Goal: Task Accomplishment & Management: Complete application form

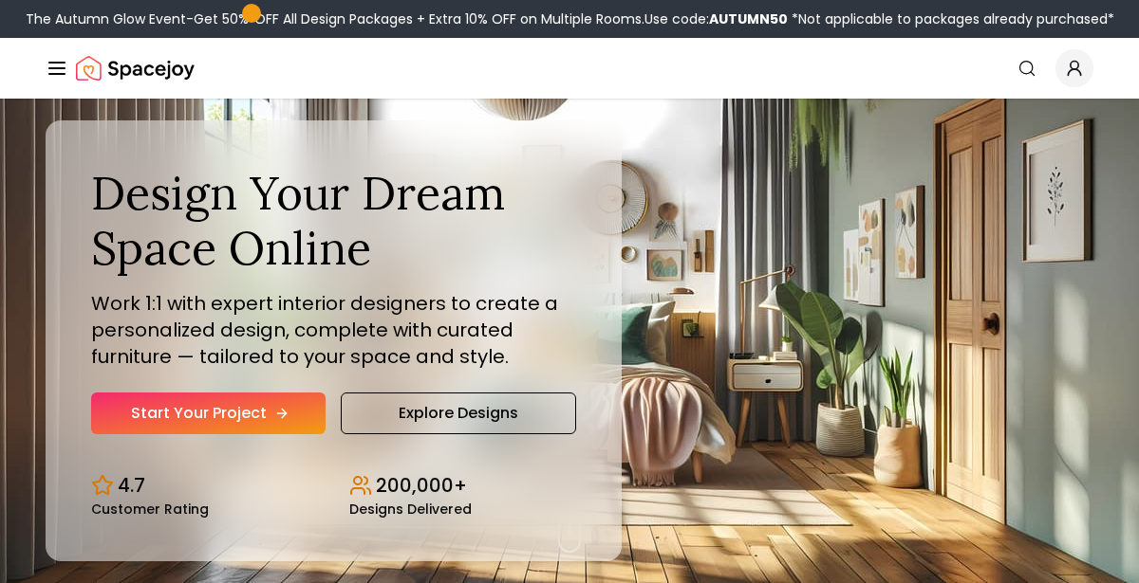
click at [131, 414] on link "Start Your Project" at bounding box center [208, 414] width 234 height 42
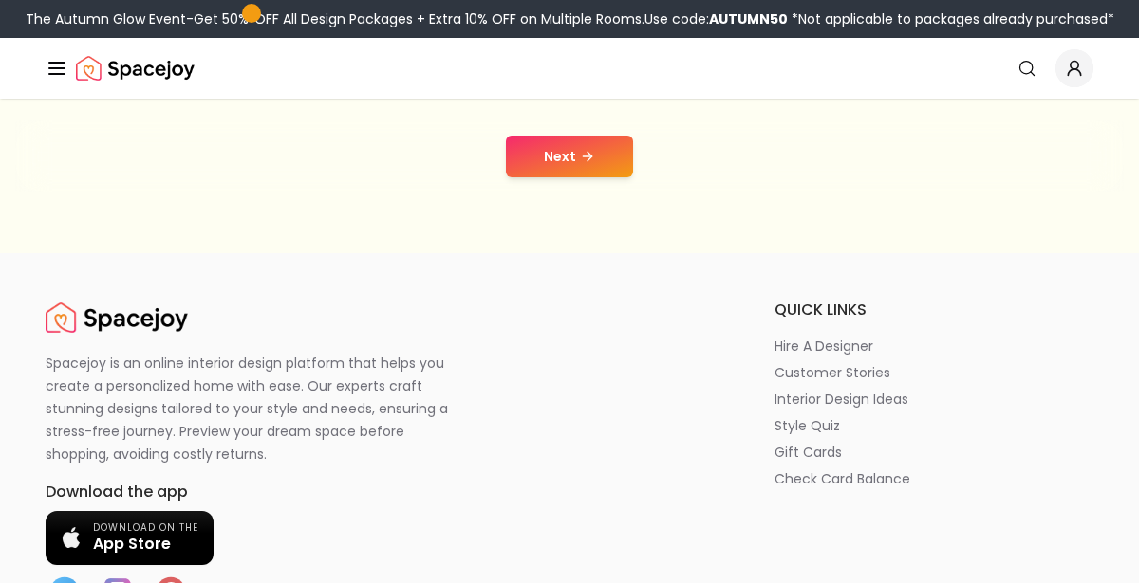
scroll to position [438, 0]
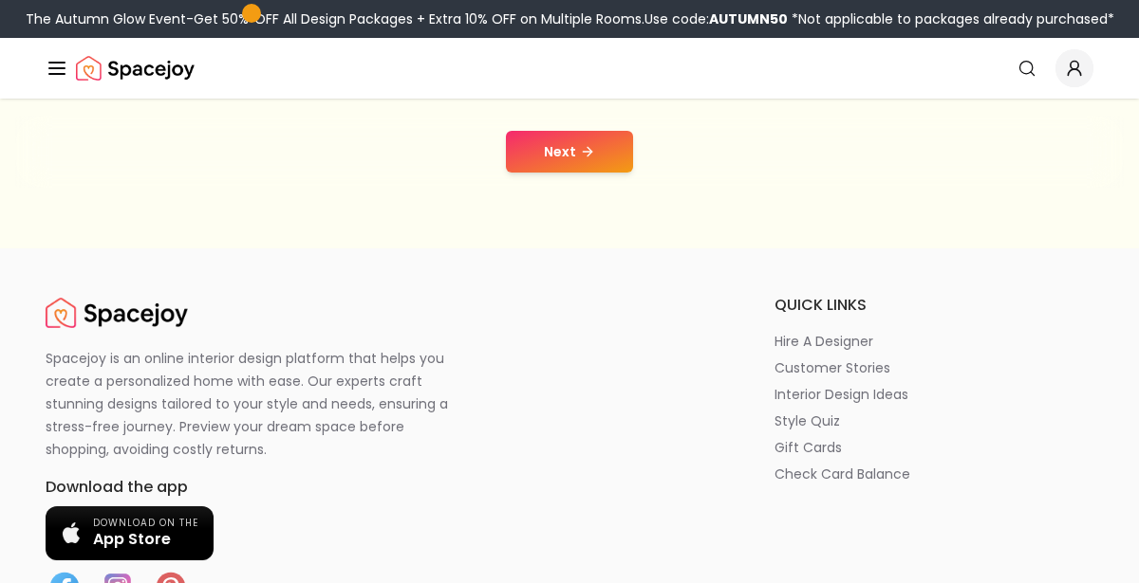
click at [646, 137] on div "Next" at bounding box center [569, 152] width 1108 height 72
click at [600, 143] on button "Next" at bounding box center [569, 152] width 127 height 42
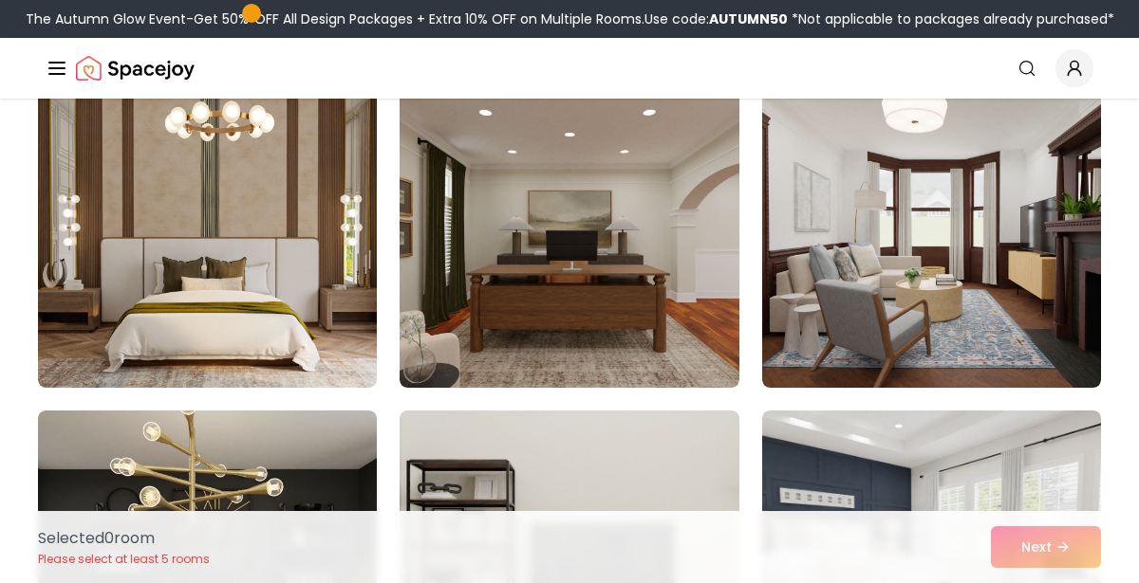
scroll to position [171, 0]
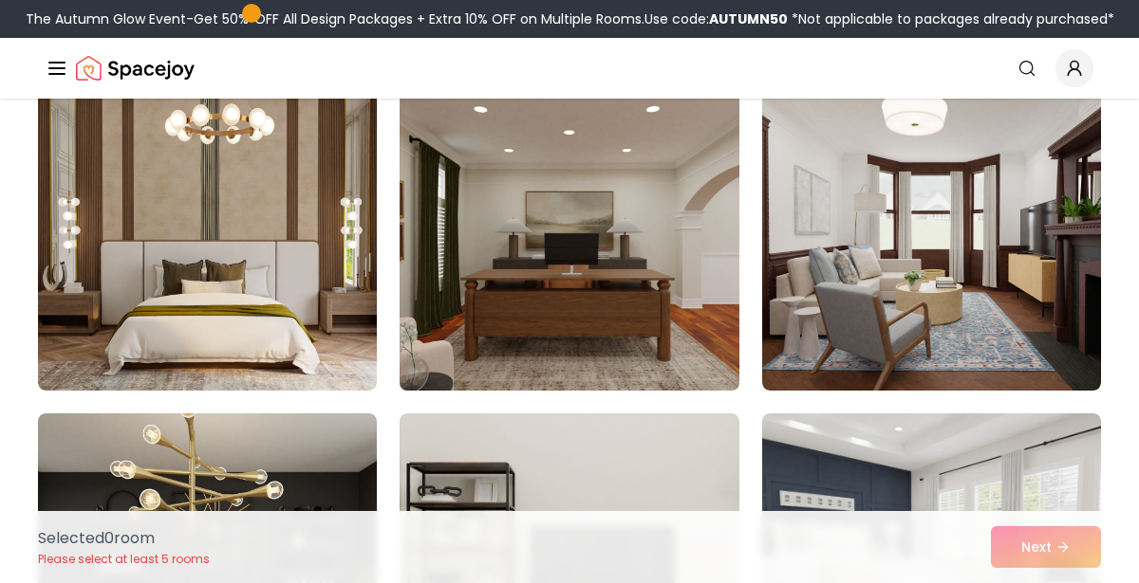
click at [688, 340] on img at bounding box center [569, 239] width 356 height 319
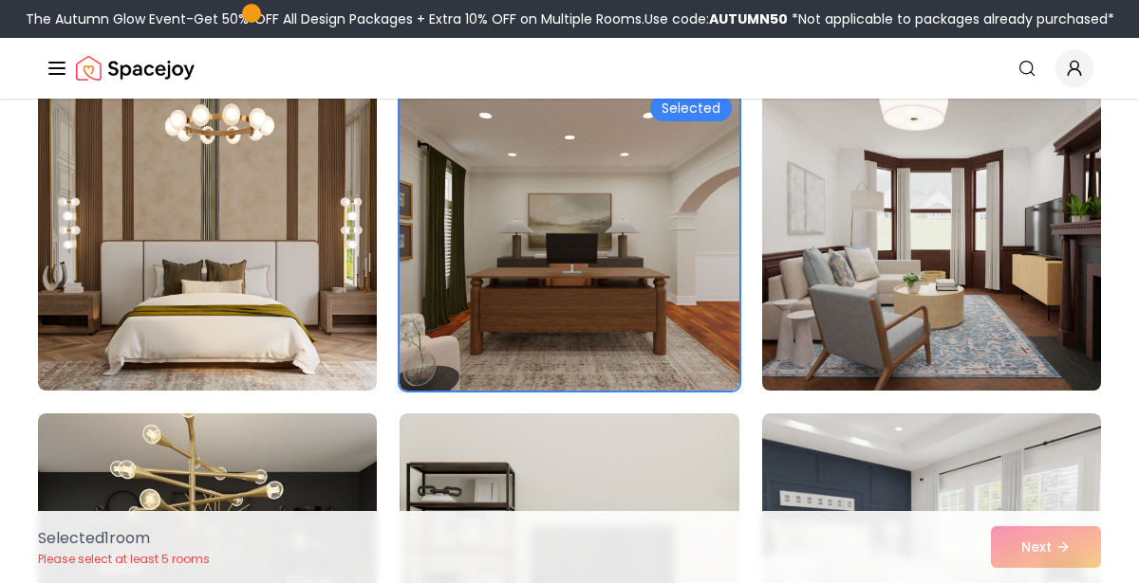
click at [1053, 261] on img at bounding box center [931, 239] width 356 height 319
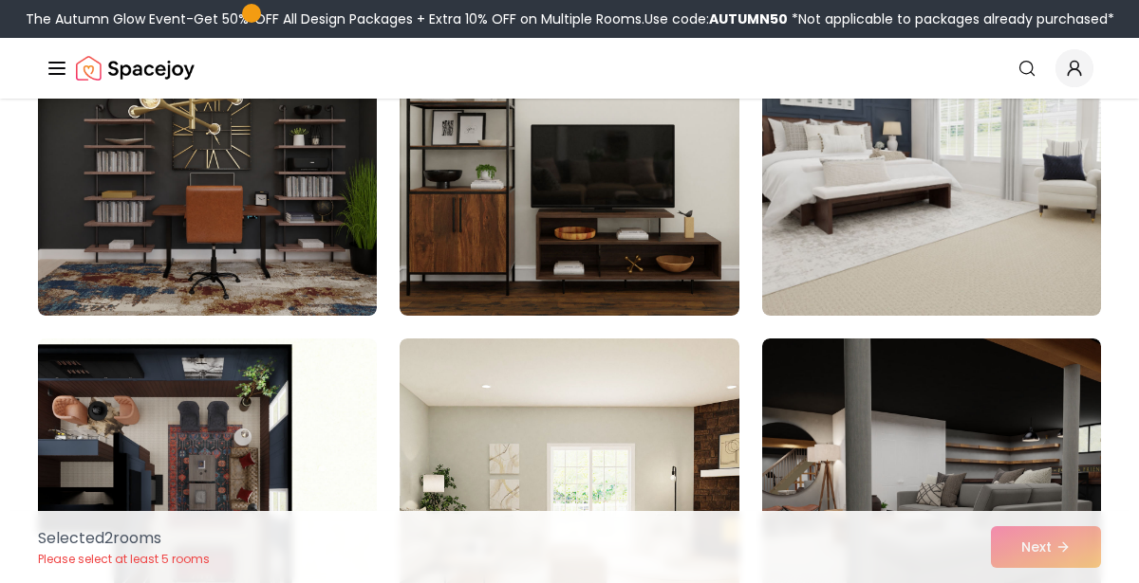
scroll to position [573, 0]
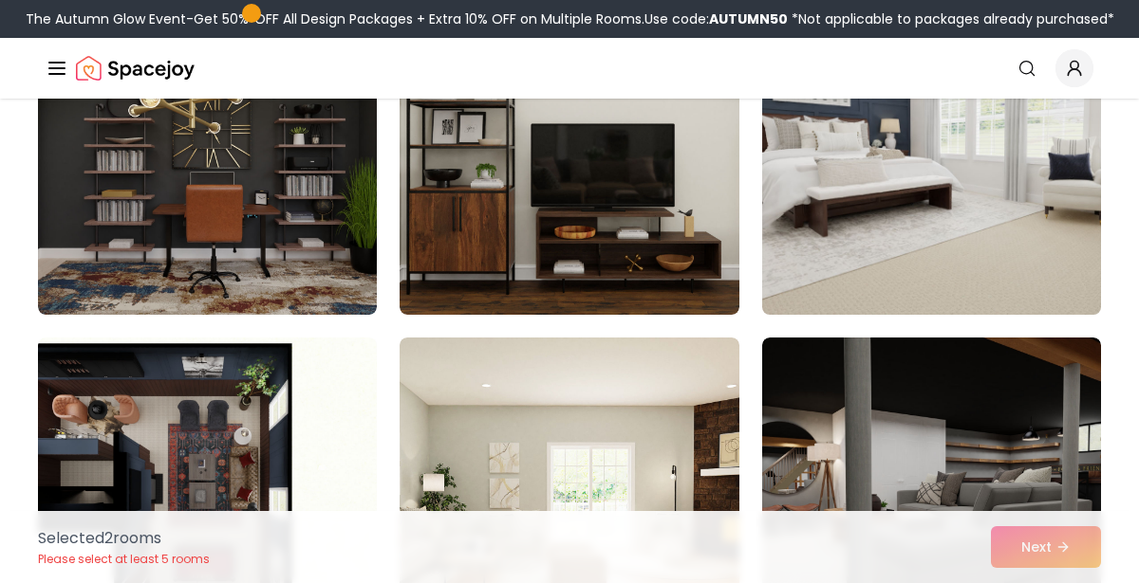
click at [1037, 240] on img at bounding box center [931, 163] width 356 height 319
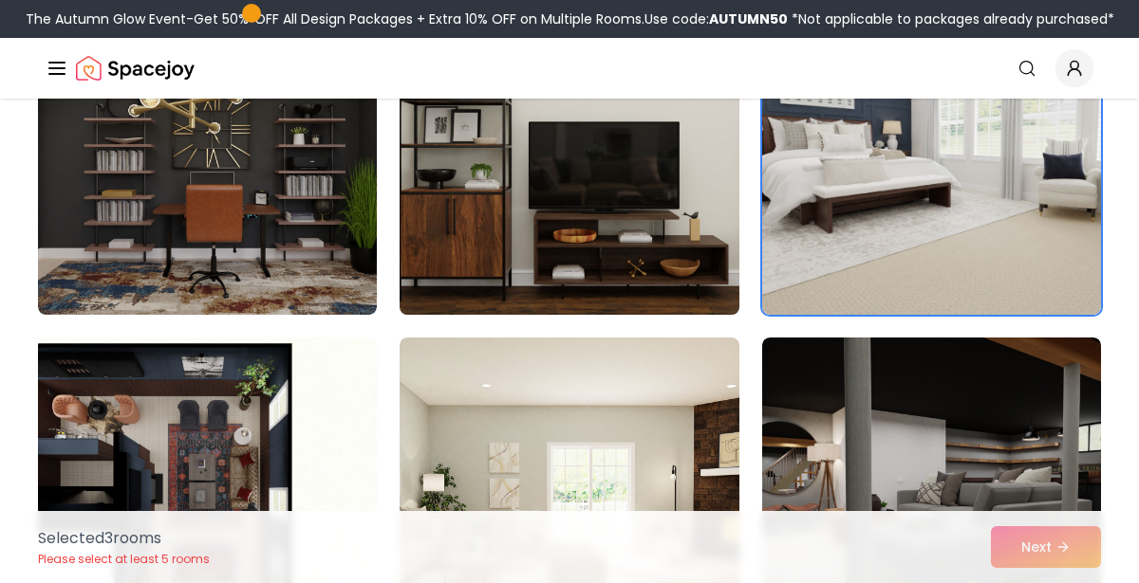
click at [650, 221] on img at bounding box center [569, 163] width 356 height 319
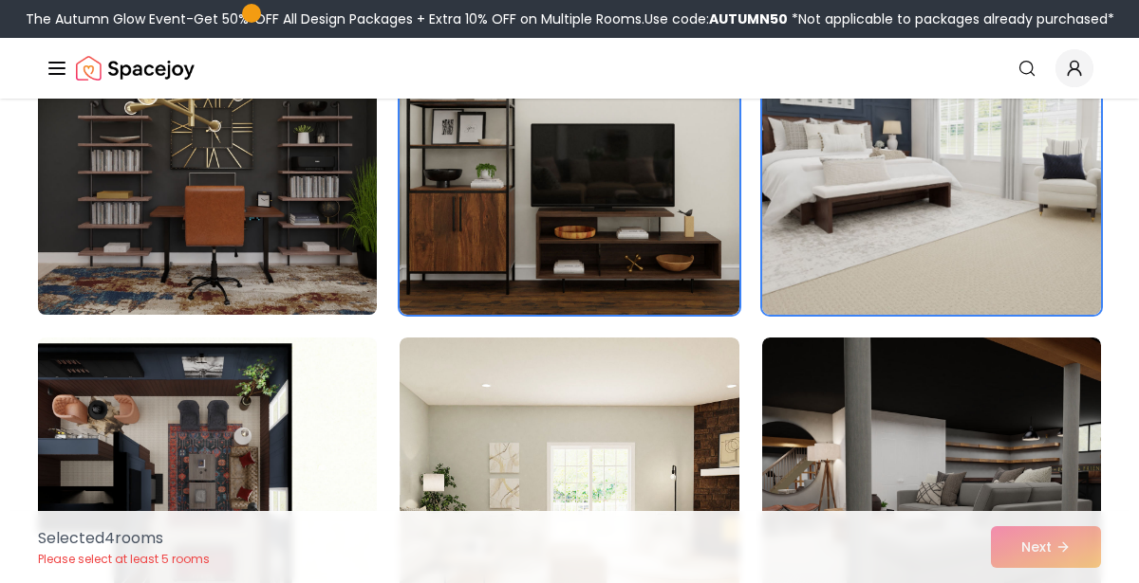
click at [86, 242] on img at bounding box center [207, 163] width 356 height 319
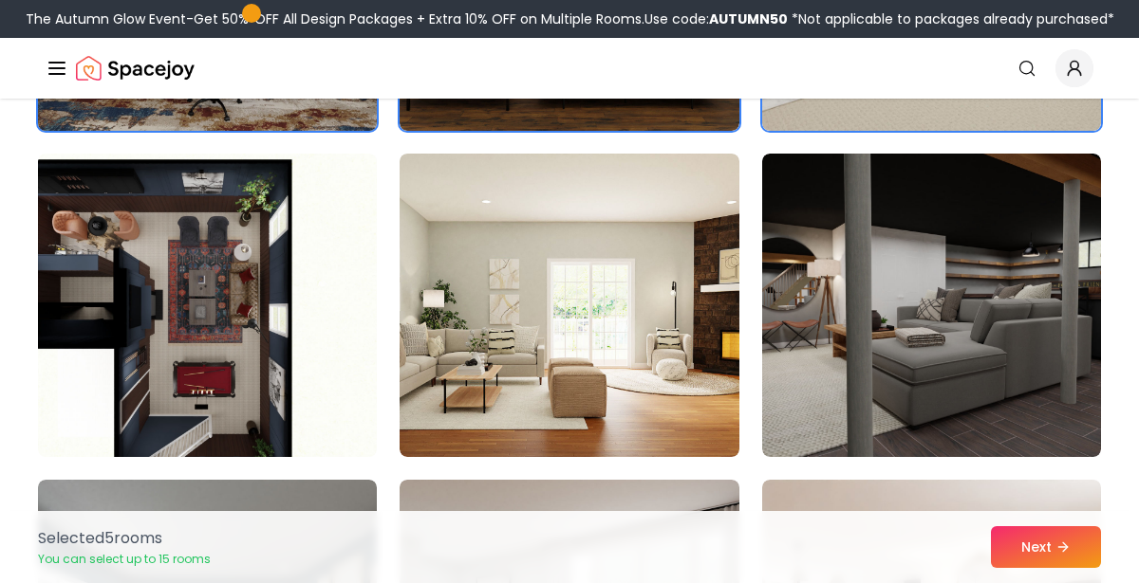
scroll to position [758, 0]
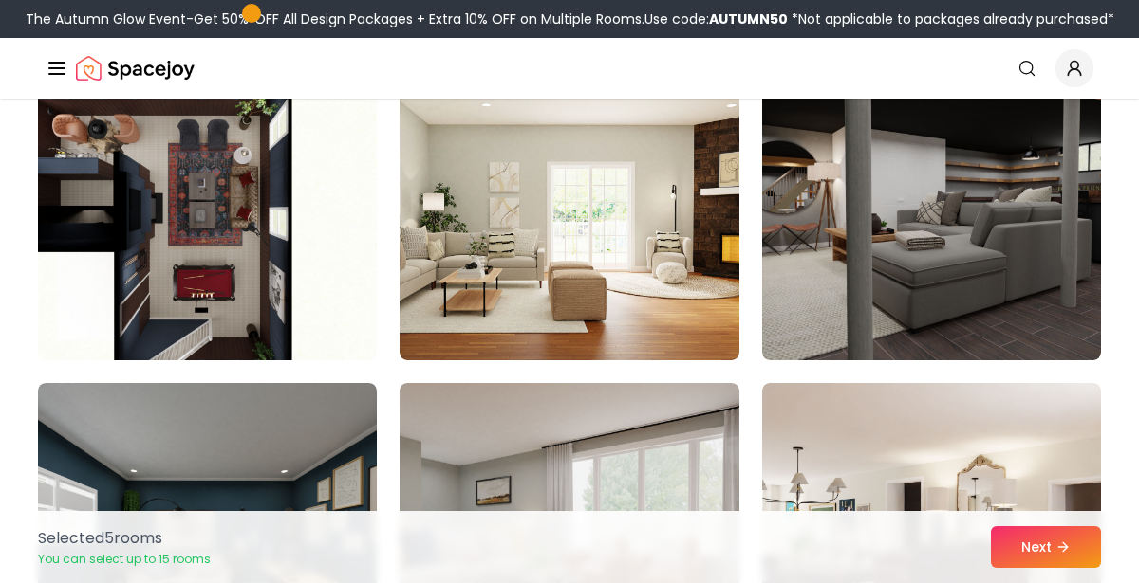
click at [680, 343] on img at bounding box center [568, 209] width 339 height 304
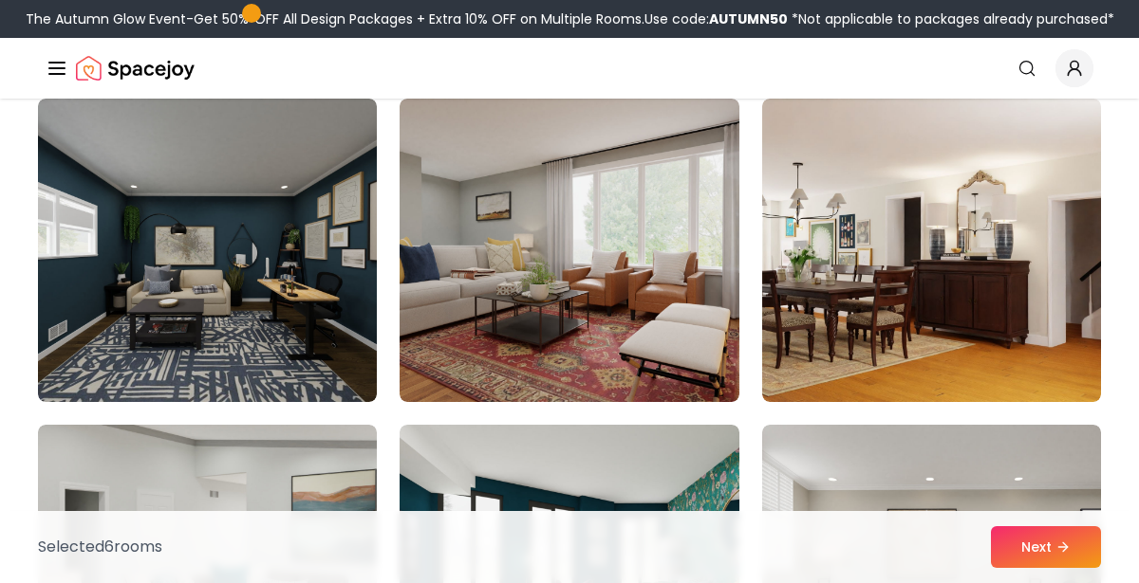
scroll to position [1147, 0]
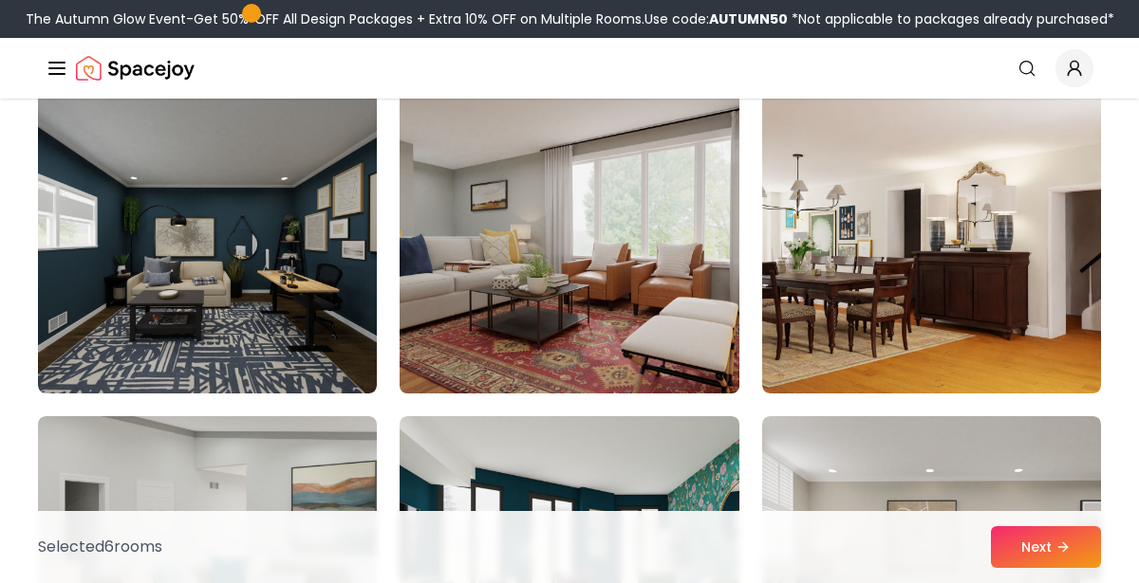
click at [672, 346] on img at bounding box center [569, 242] width 356 height 319
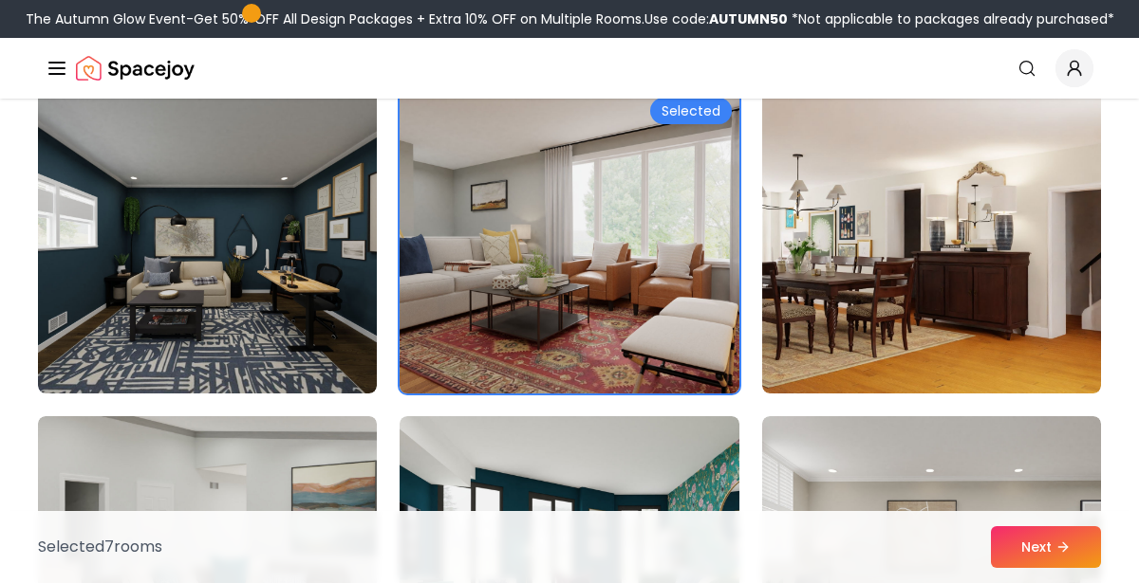
click at [701, 344] on img at bounding box center [569, 242] width 356 height 319
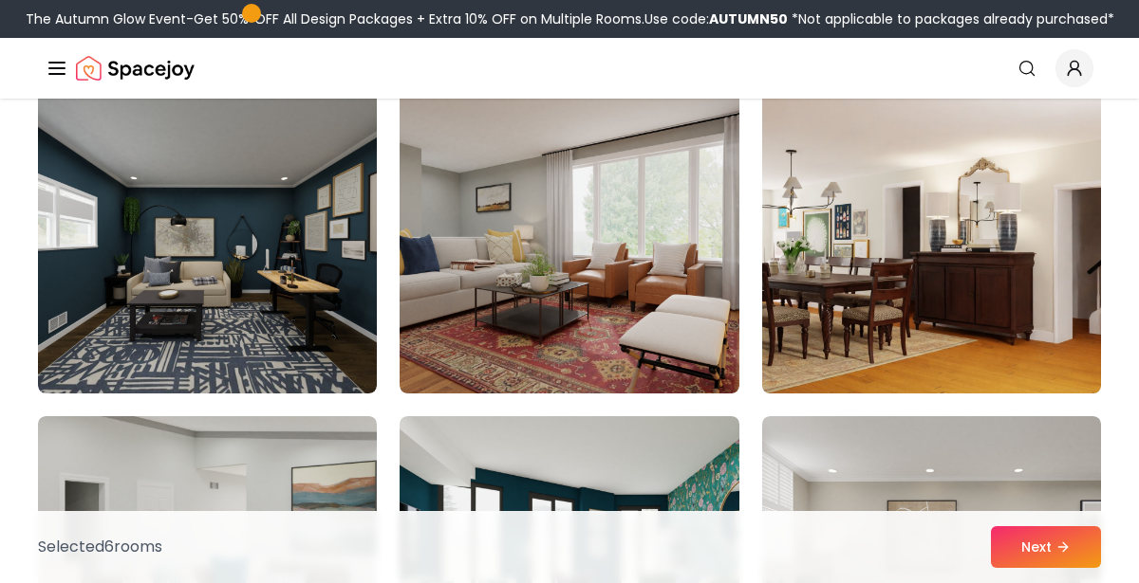
click at [888, 360] on img at bounding box center [931, 242] width 356 height 319
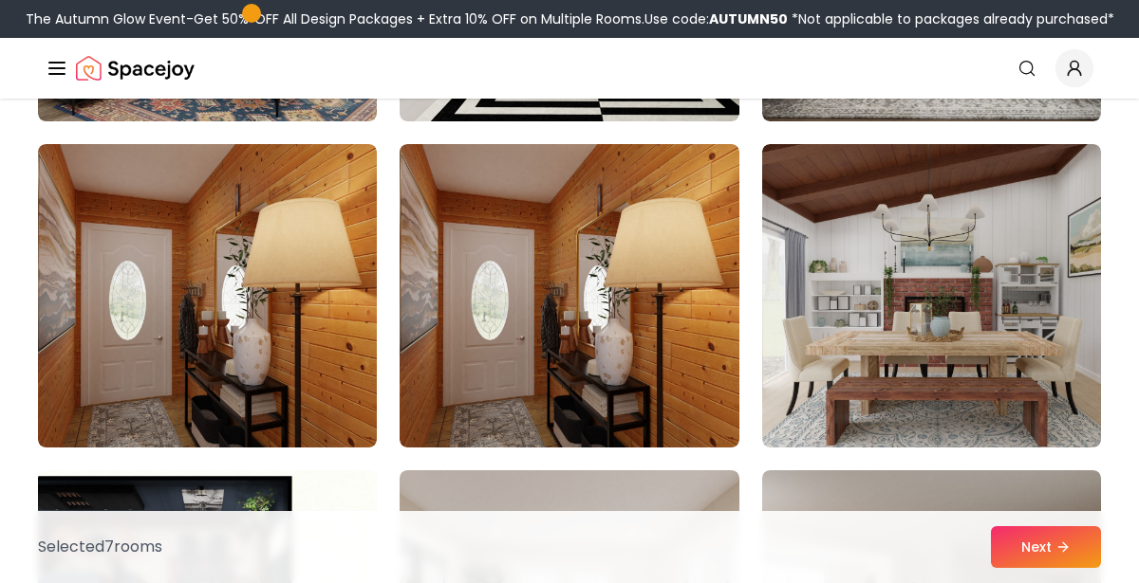
scroll to position [1753, 0]
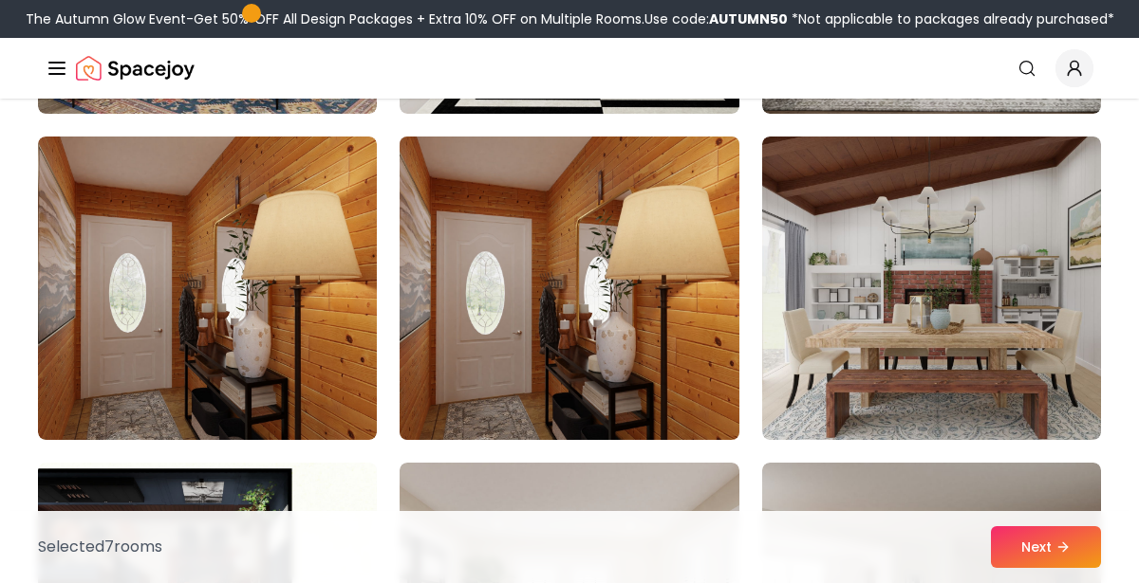
click at [683, 394] on img at bounding box center [569, 288] width 356 height 319
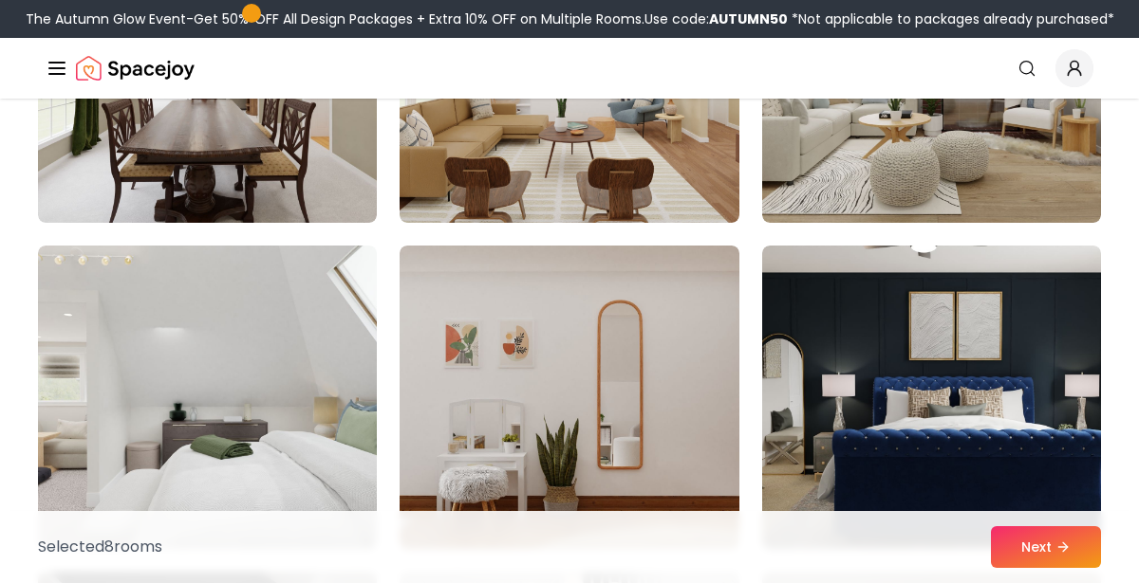
scroll to position [2625, 0]
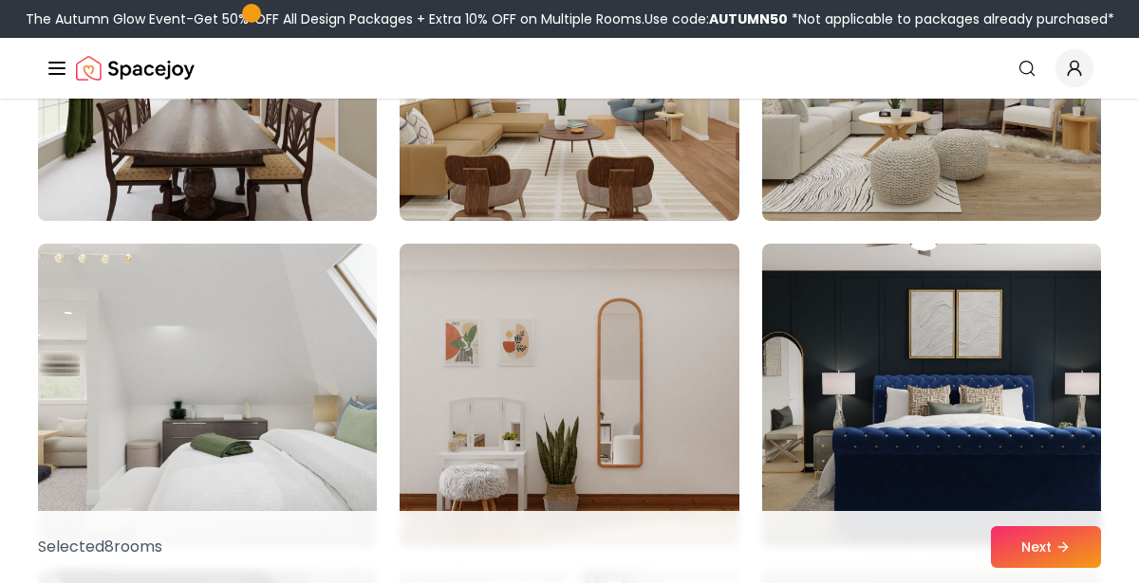
click at [68, 164] on img at bounding box center [207, 69] width 356 height 319
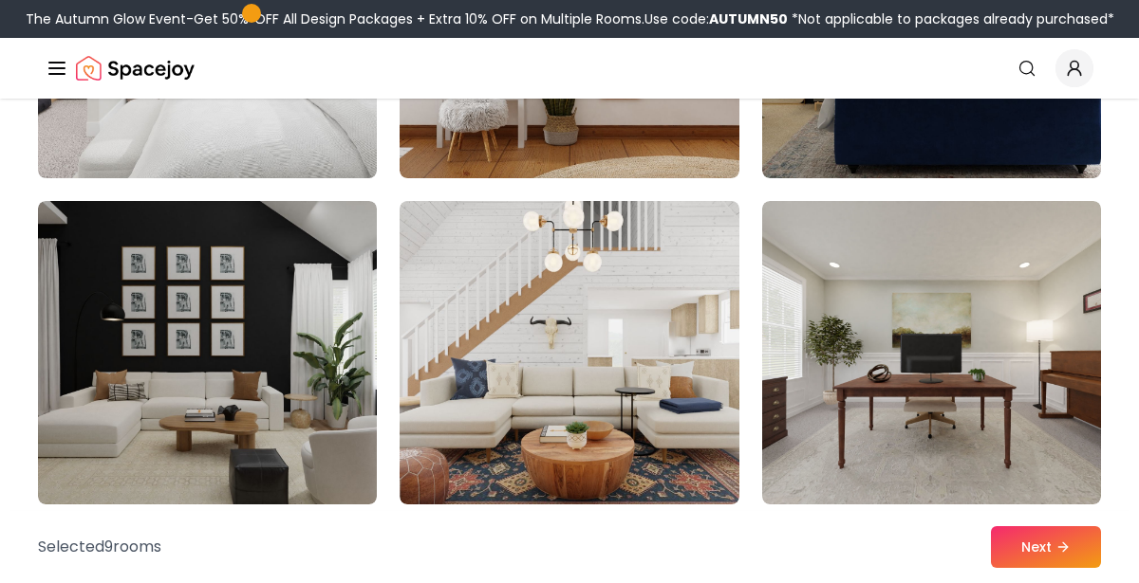
scroll to position [2995, 0]
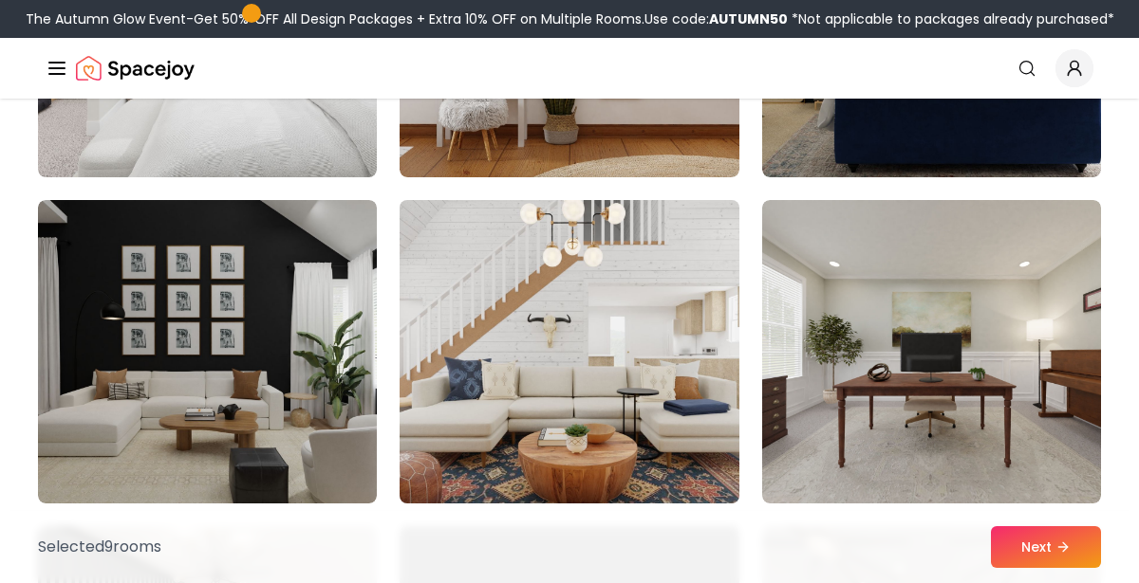
click at [673, 375] on img at bounding box center [569, 352] width 356 height 319
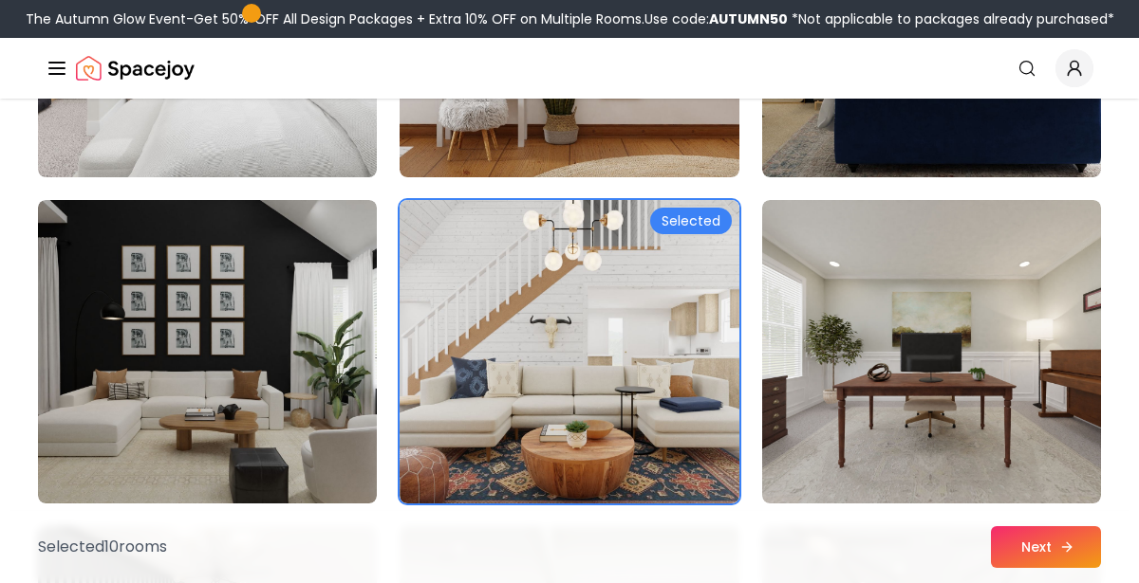
click at [1034, 567] on button "Next" at bounding box center [1045, 548] width 110 height 42
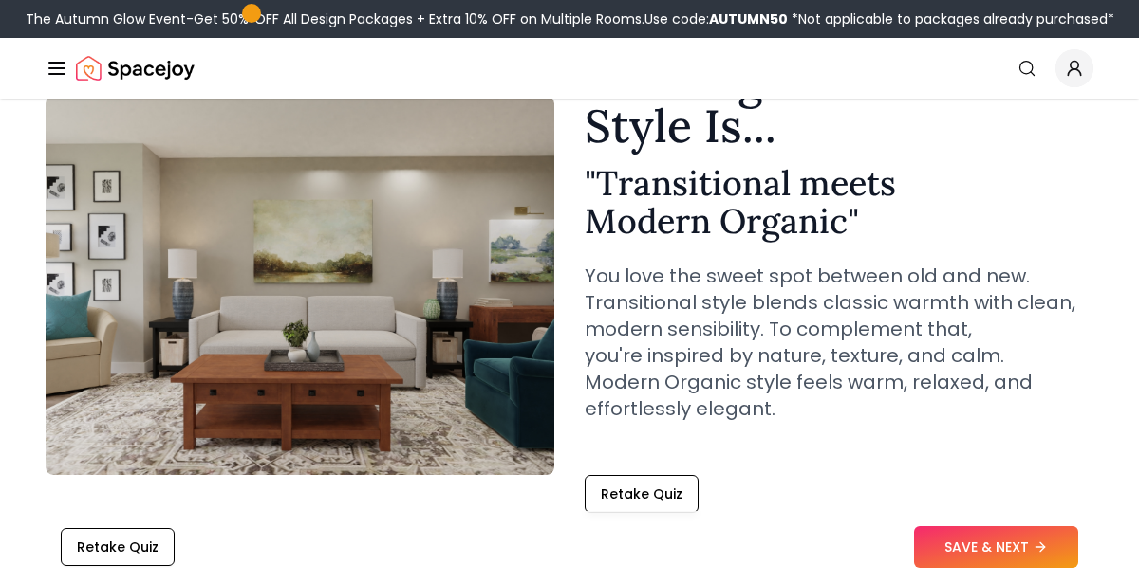
scroll to position [112, 0]
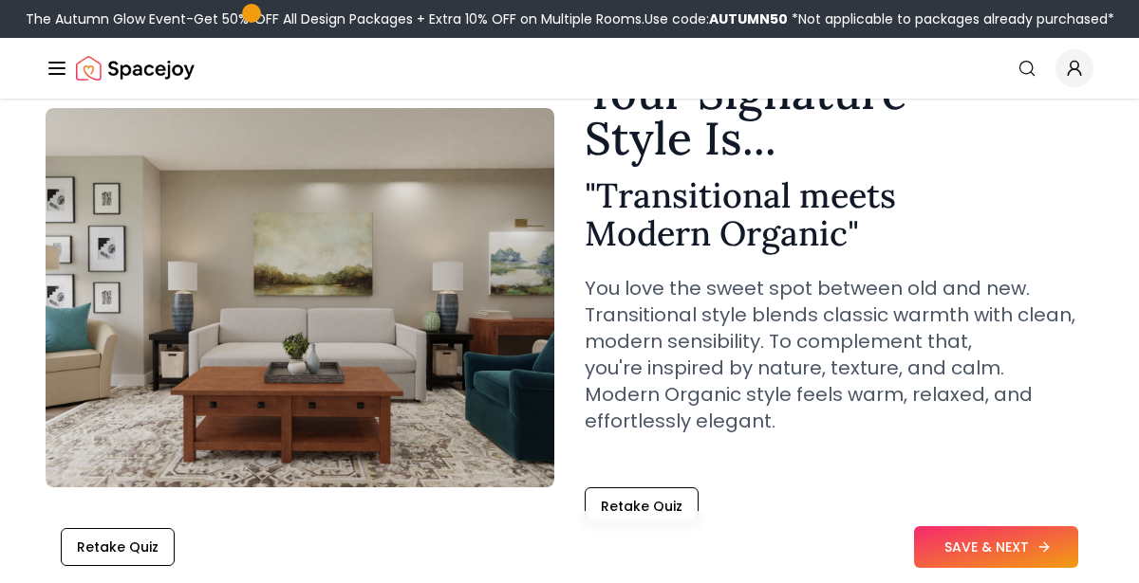
click at [1028, 549] on button "SAVE & NEXT" at bounding box center [996, 548] width 164 height 42
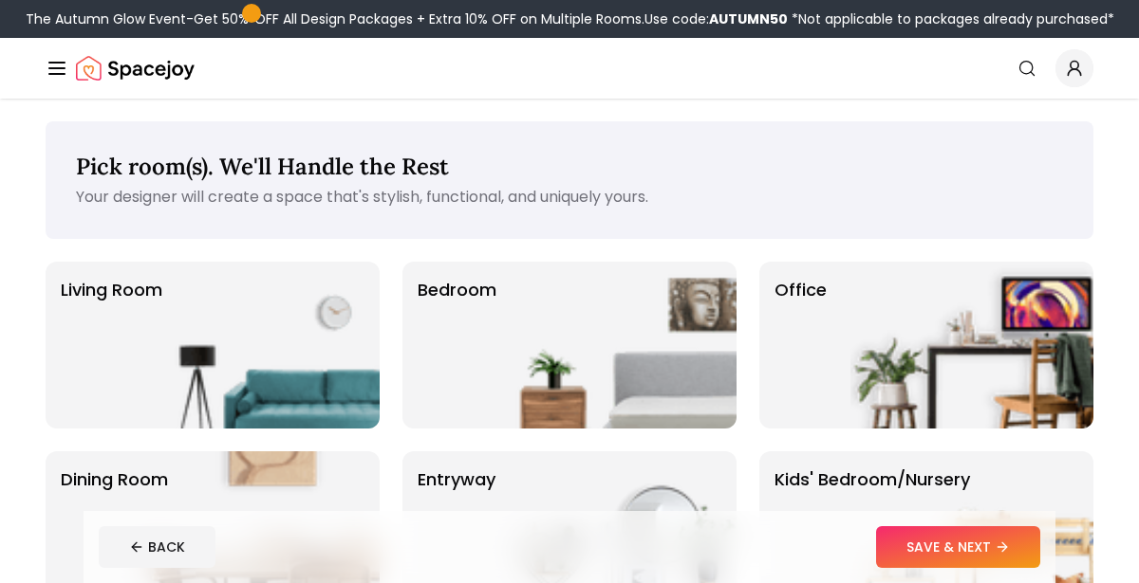
click at [95, 302] on p "Living Room" at bounding box center [112, 345] width 102 height 137
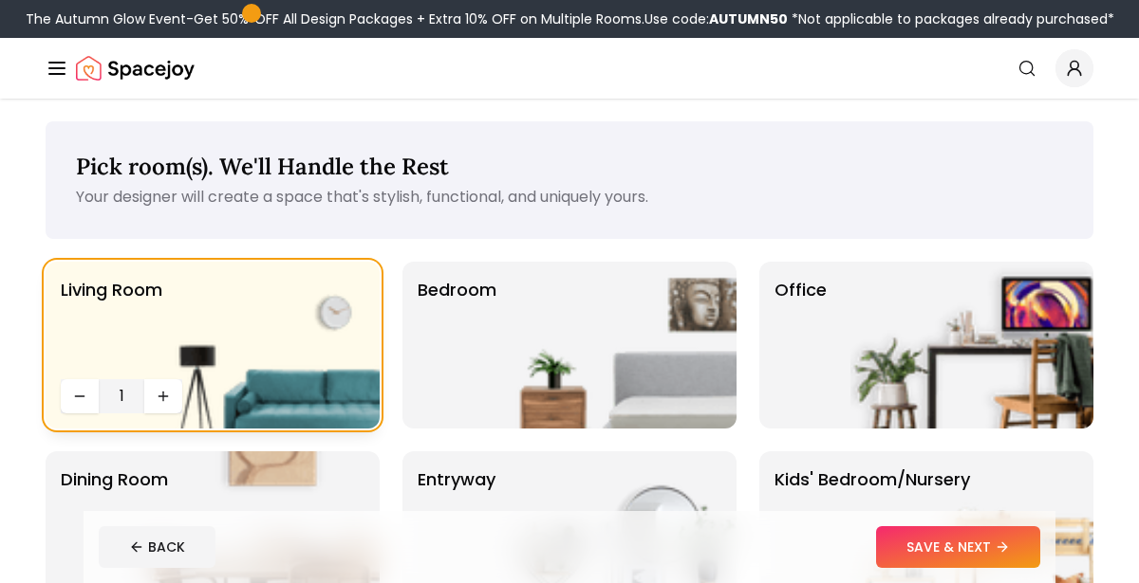
click at [612, 385] on img at bounding box center [614, 345] width 243 height 167
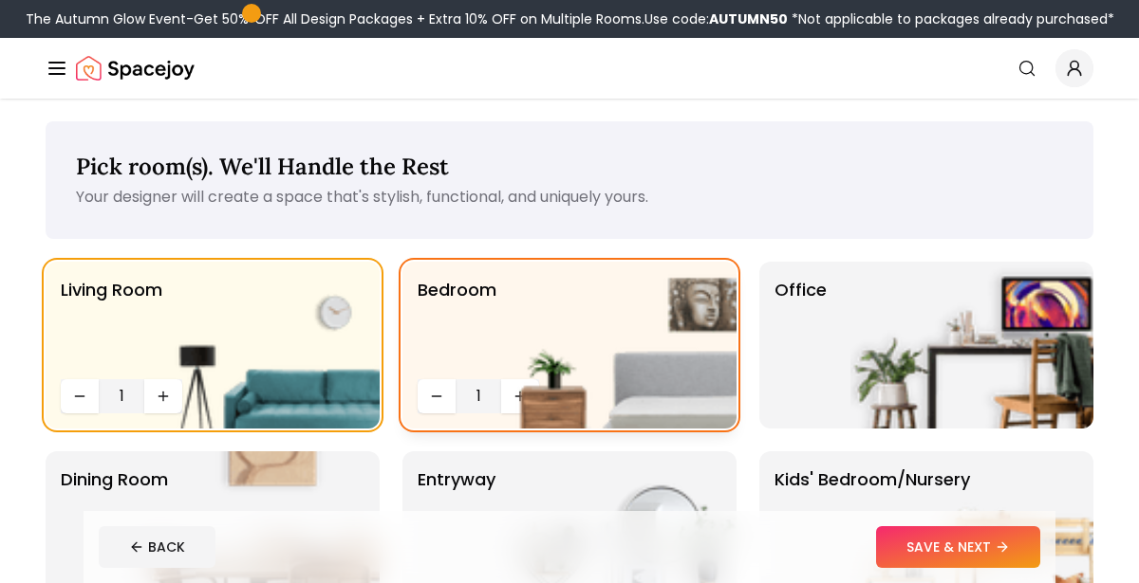
click at [520, 392] on img at bounding box center [614, 345] width 243 height 167
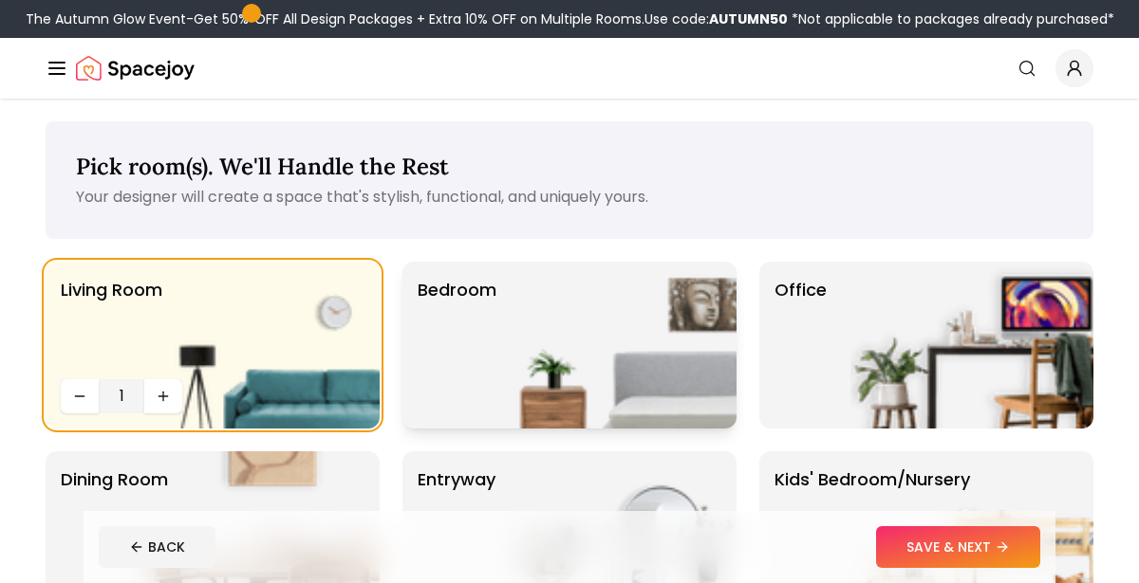
click at [491, 305] on p "Bedroom" at bounding box center [456, 345] width 79 height 137
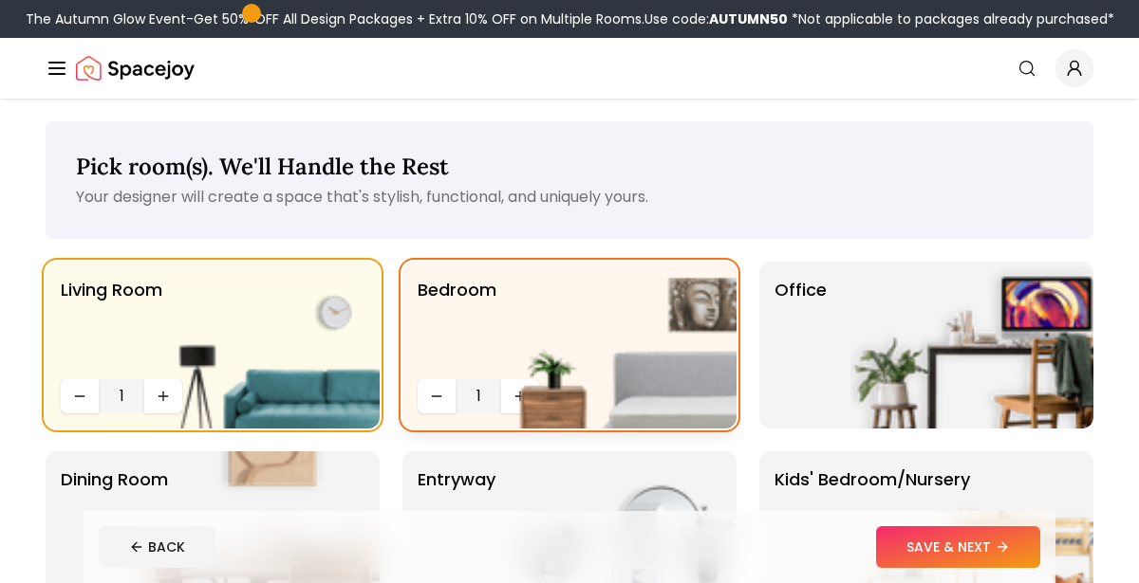
click at [516, 387] on img at bounding box center [614, 345] width 243 height 167
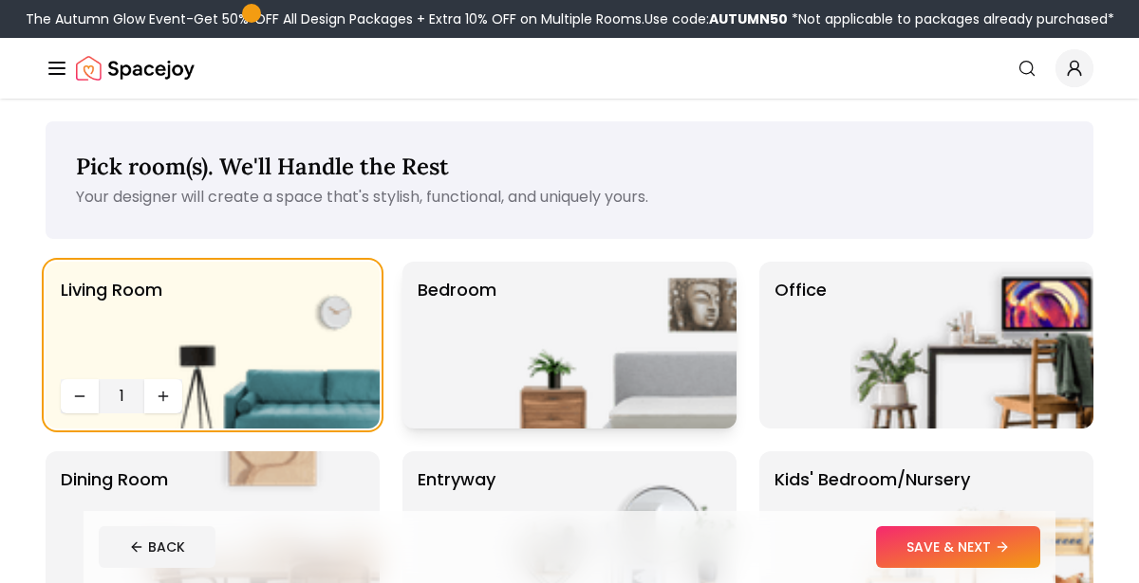
click at [516, 387] on img at bounding box center [614, 345] width 243 height 167
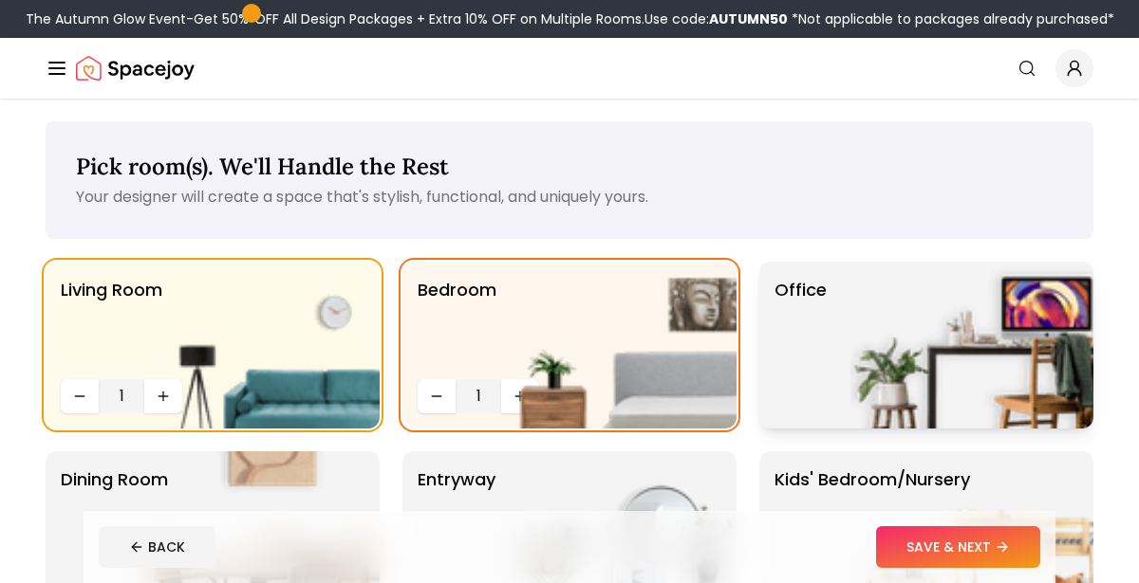
click at [798, 384] on p "Office" at bounding box center [800, 345] width 52 height 137
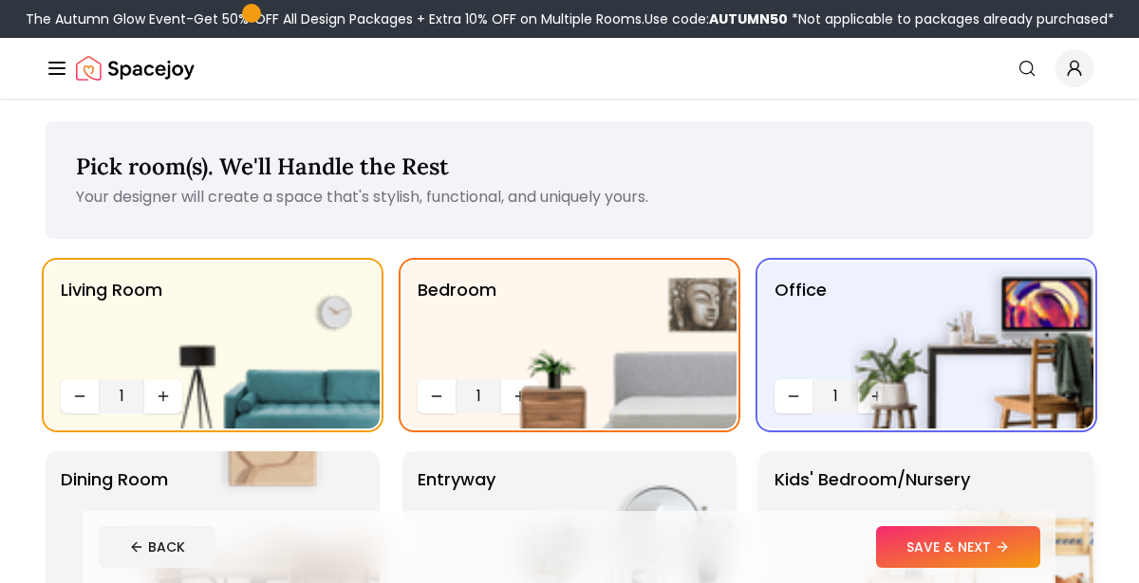
click at [790, 475] on p "Kids' Bedroom/Nursery" at bounding box center [871, 535] width 195 height 137
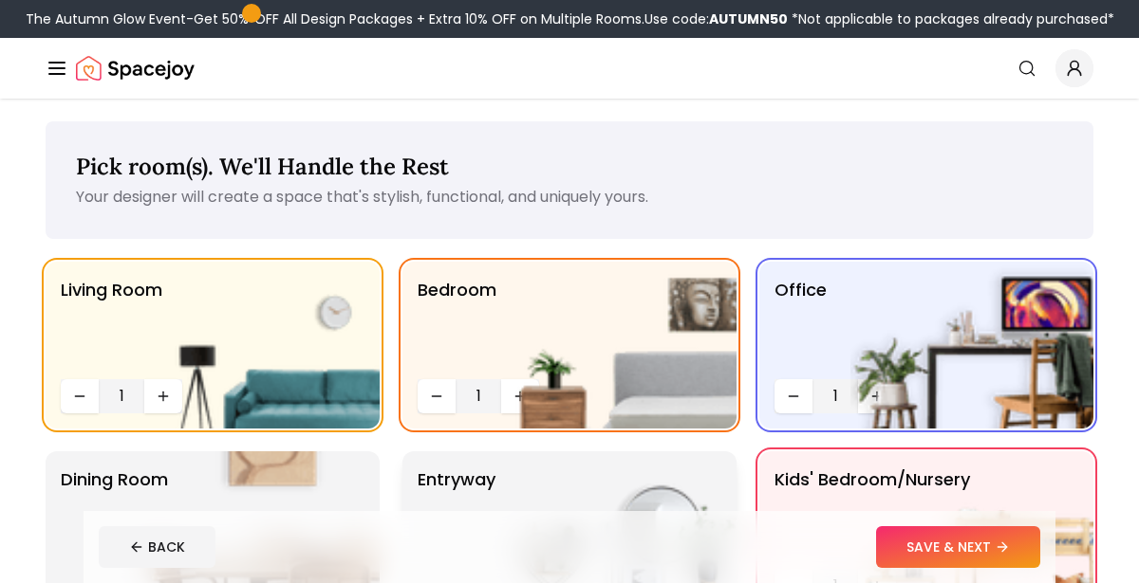
click at [602, 484] on img at bounding box center [614, 535] width 243 height 167
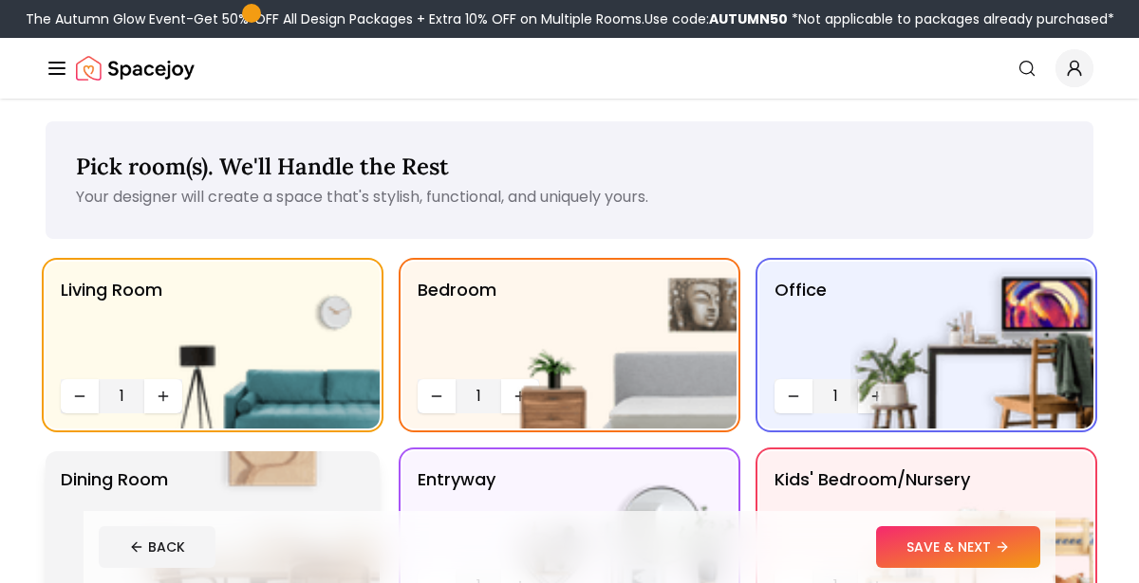
click at [288, 480] on img at bounding box center [258, 535] width 243 height 167
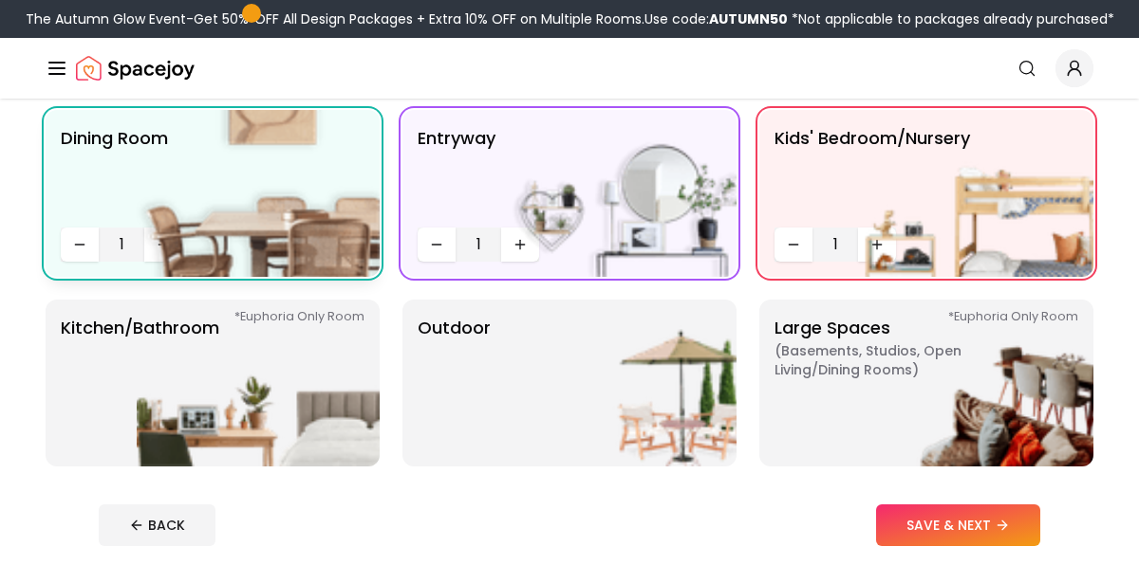
scroll to position [342, 0]
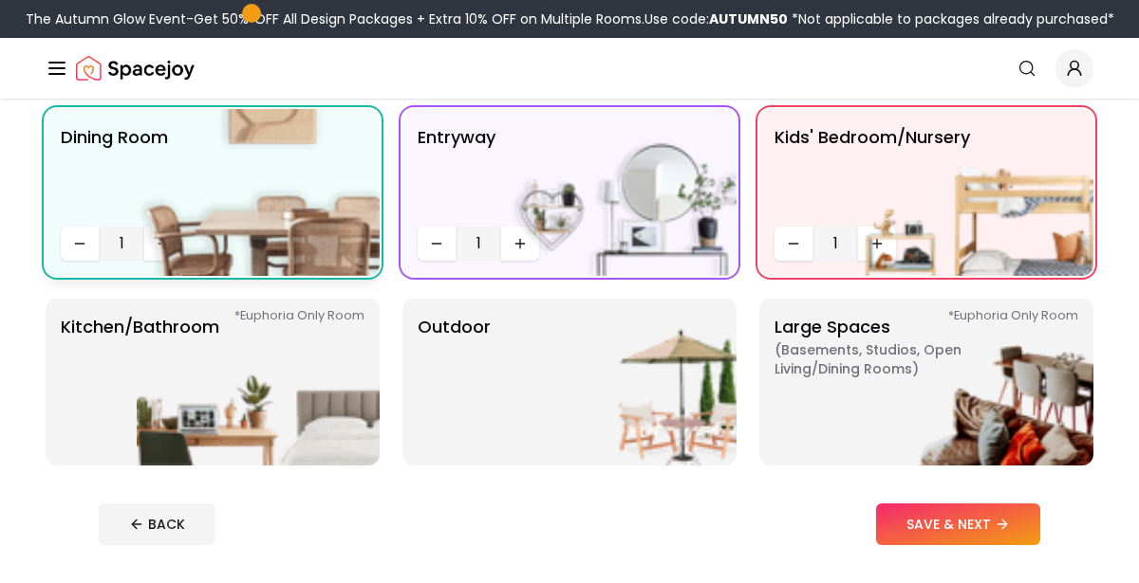
click at [121, 235] on span "1" at bounding box center [121, 243] width 30 height 23
click at [396, 415] on div "Living Room 1 Bedroom 1 Office 1 Dining Room 1 entryway 1 Kids' Bedroom/Nursery…" at bounding box center [569, 192] width 1047 height 546
click at [322, 382] on img at bounding box center [258, 382] width 243 height 167
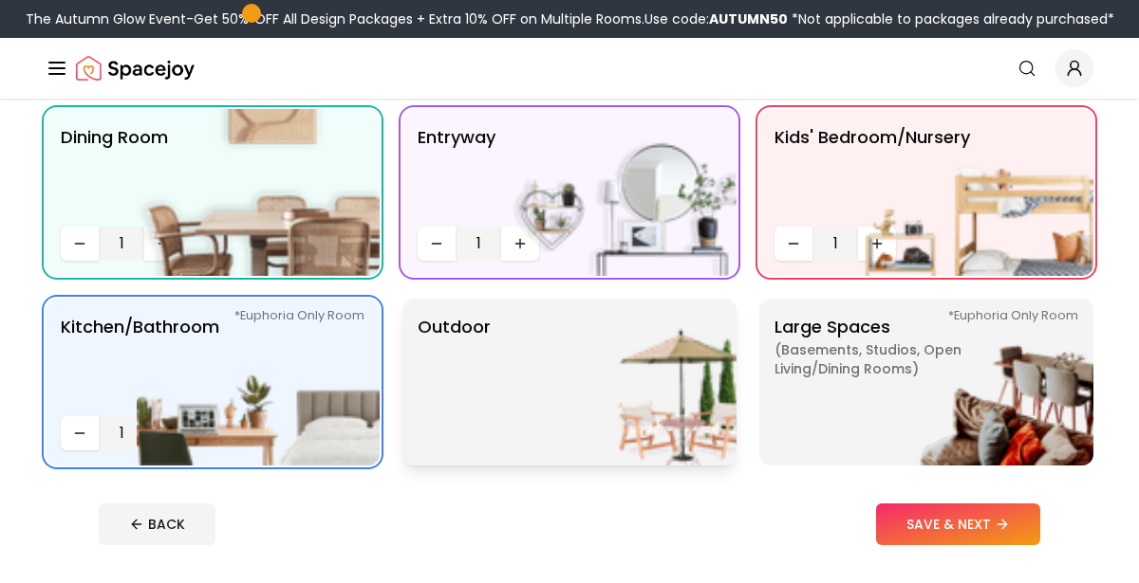
click at [489, 383] on div "Outdoor" at bounding box center [569, 382] width 334 height 167
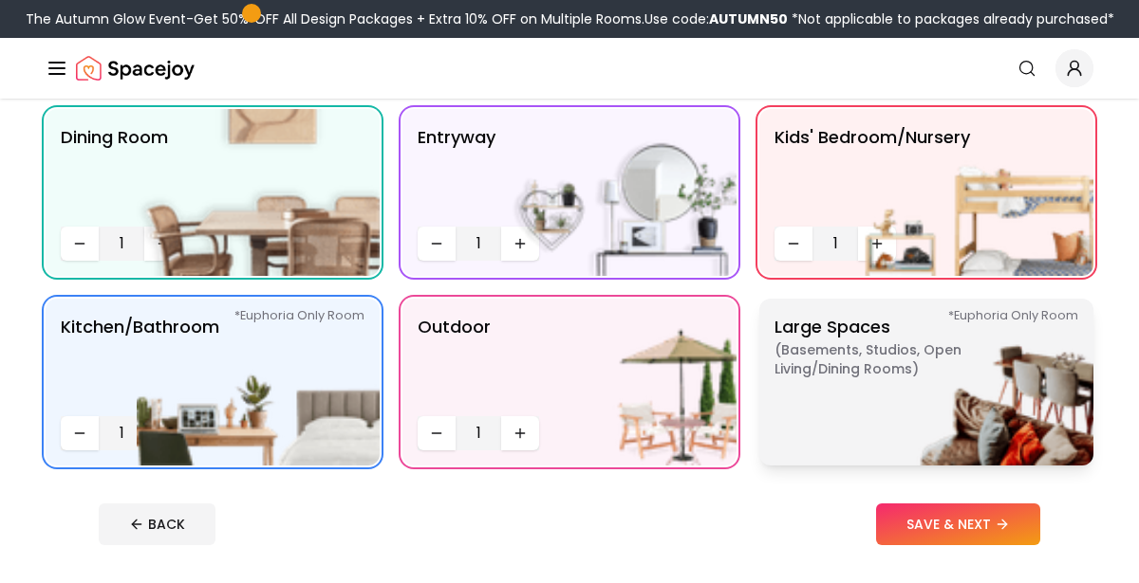
click at [829, 317] on p "Large Spaces ( Basements, Studios, Open living/dining rooms ) *Euphoria Only Ro…" at bounding box center [892, 382] width 237 height 137
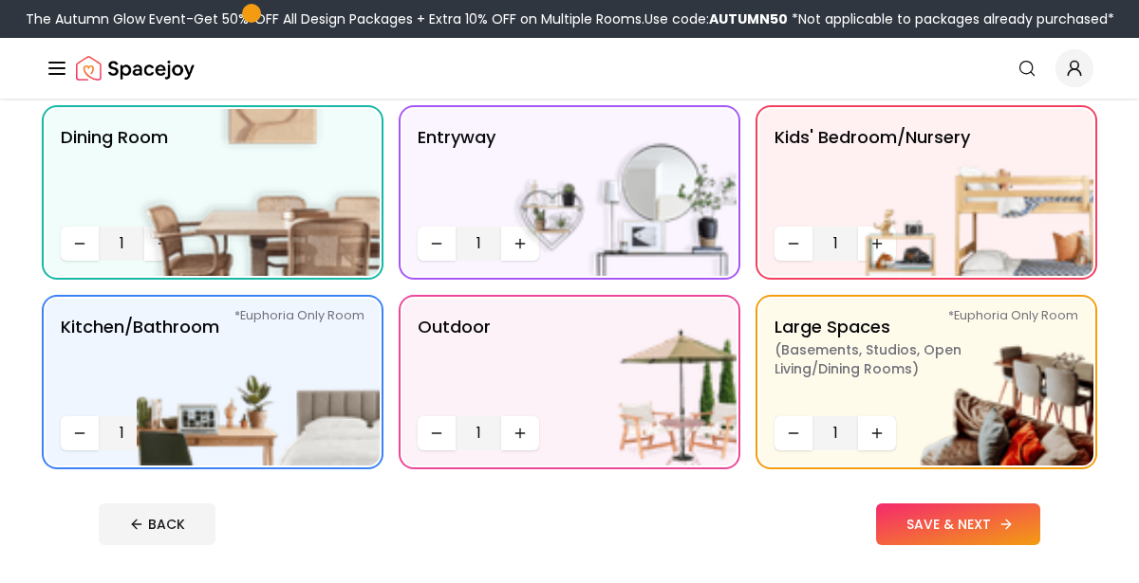
click at [927, 536] on button "SAVE & NEXT" at bounding box center [958, 525] width 164 height 42
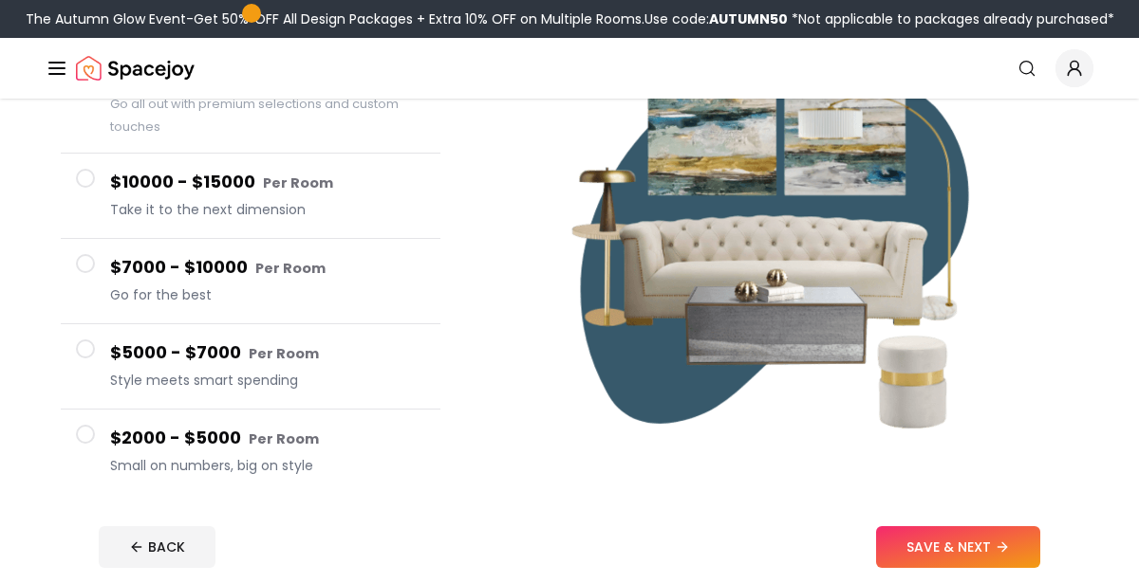
scroll to position [259, 0]
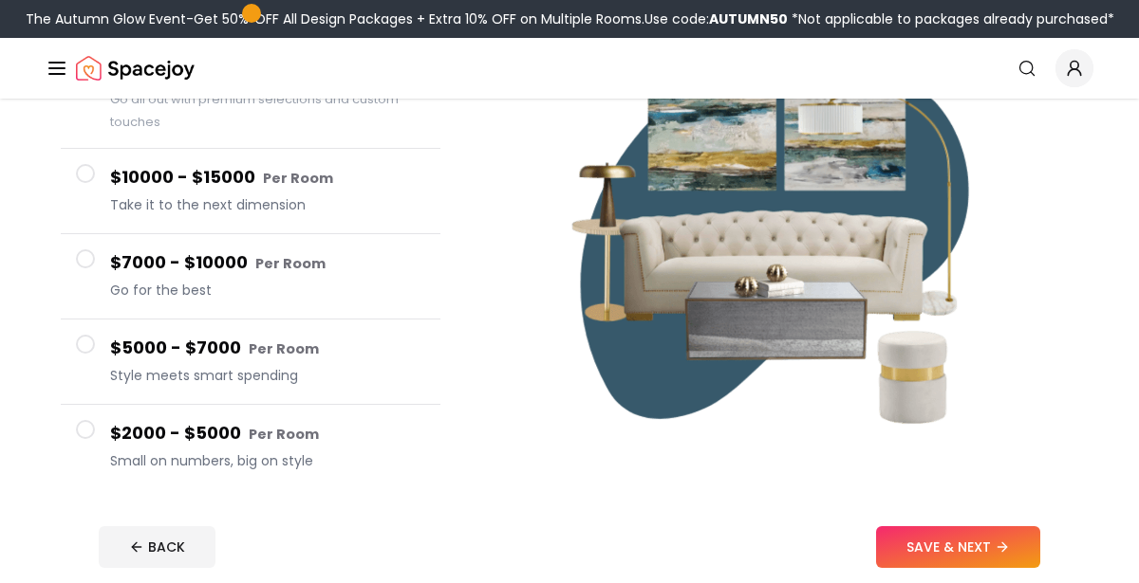
click at [83, 339] on span at bounding box center [85, 344] width 19 height 19
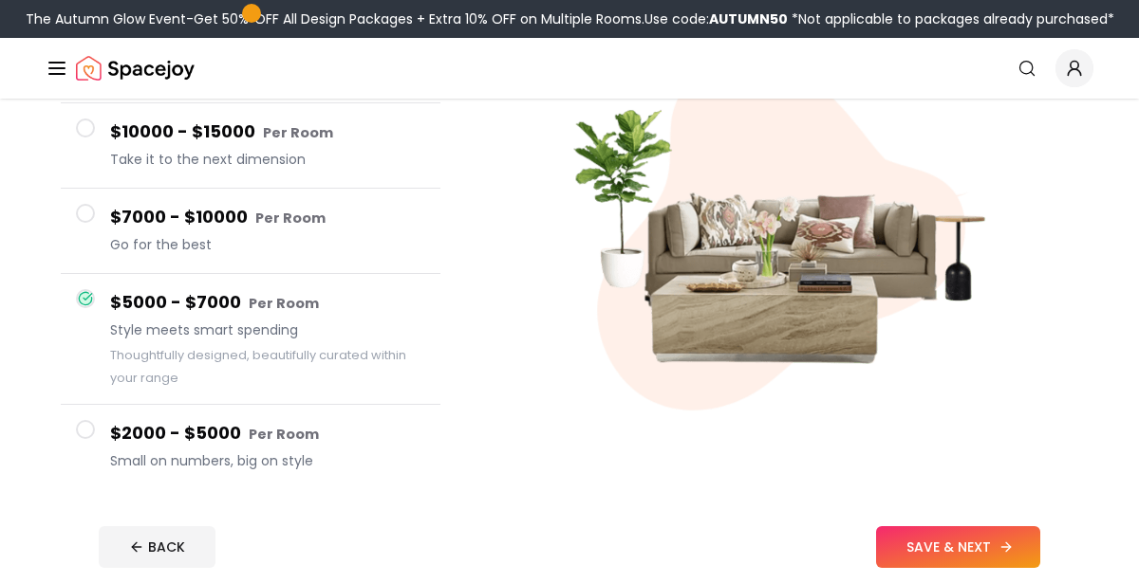
click at [904, 539] on button "SAVE & NEXT" at bounding box center [958, 548] width 164 height 42
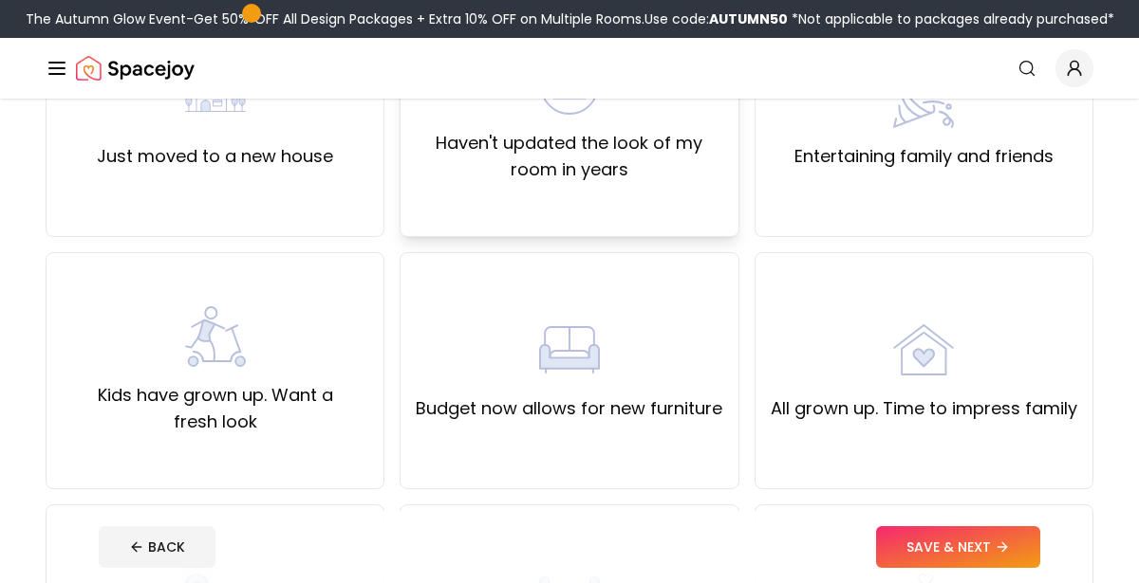
scroll to position [282, 0]
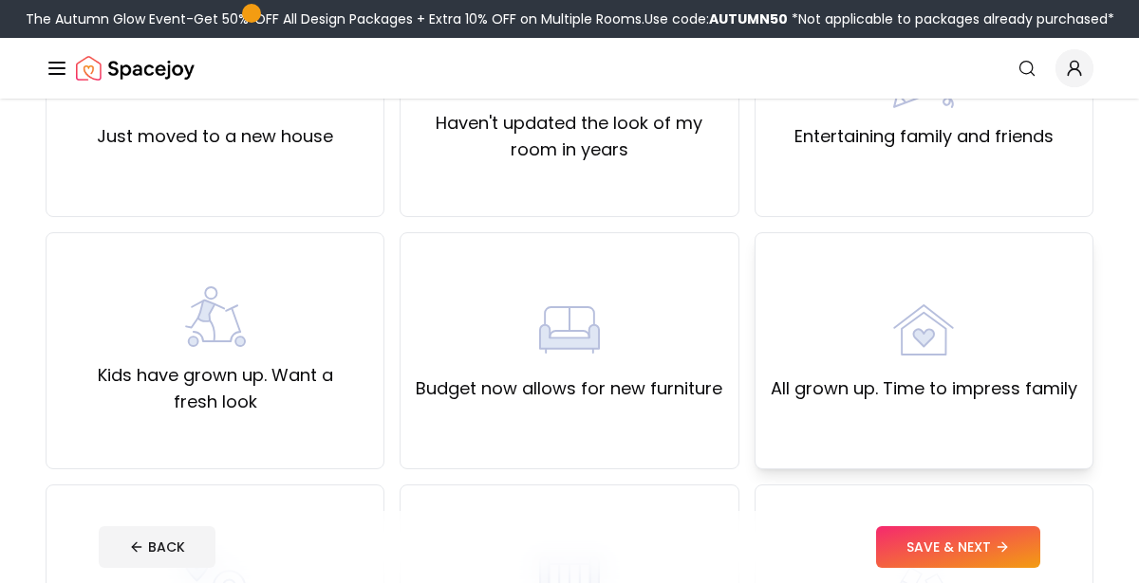
click at [810, 314] on div "All grown up. Time to impress family" at bounding box center [923, 351] width 306 height 102
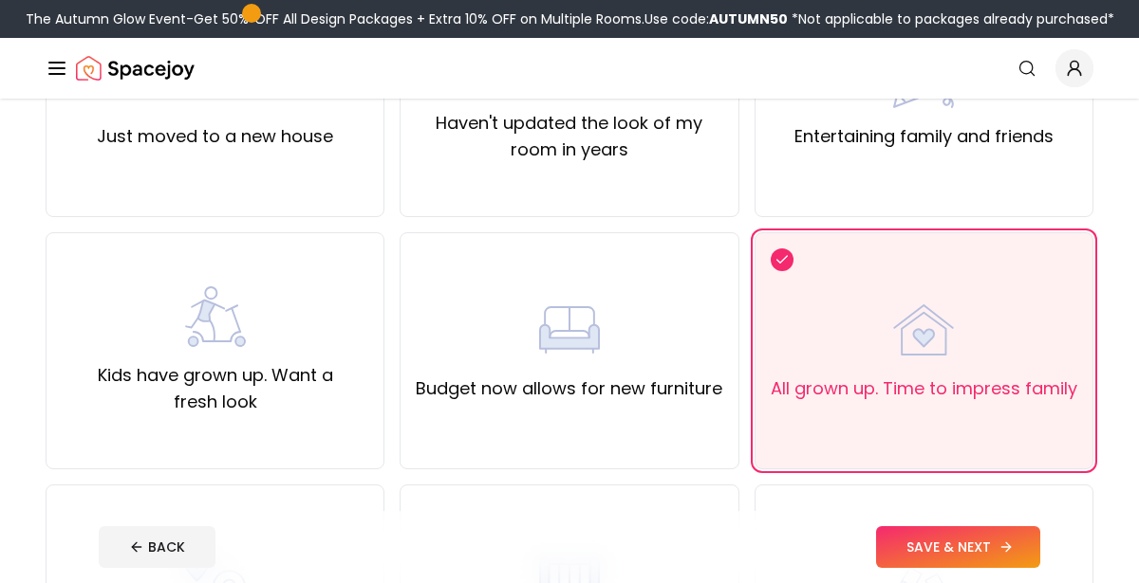
click at [924, 554] on button "SAVE & NEXT" at bounding box center [958, 548] width 164 height 42
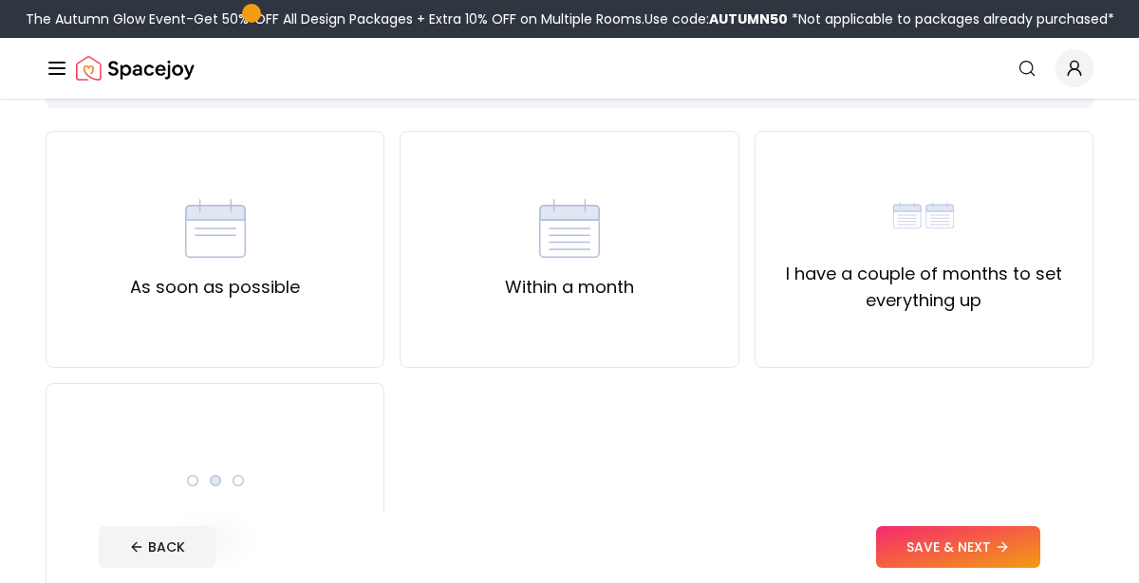
scroll to position [134, 0]
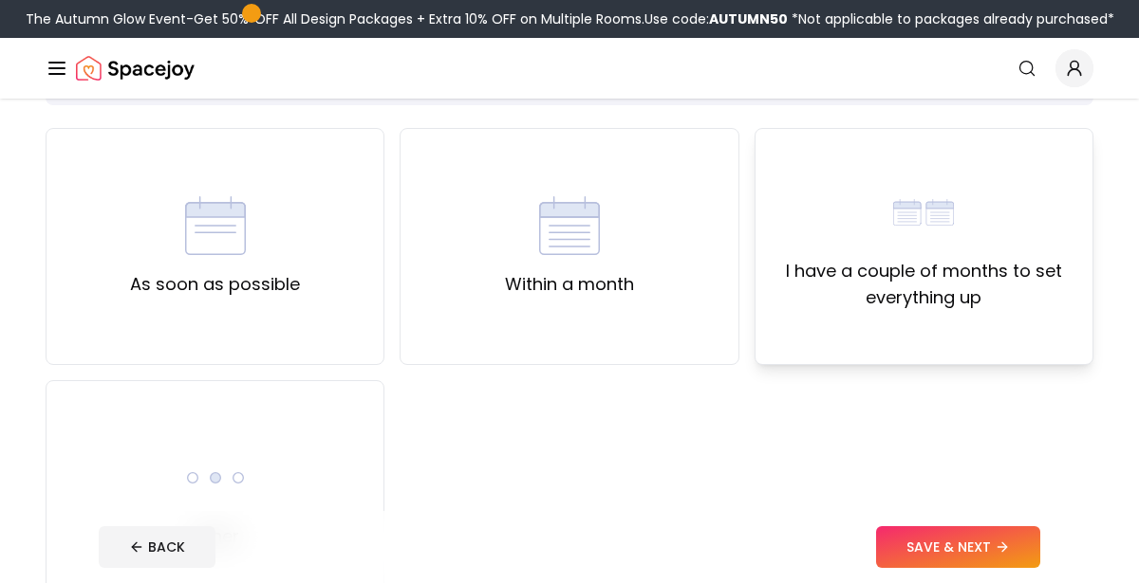
click at [793, 294] on label "I have a couple of months to set everything up" at bounding box center [923, 284] width 306 height 53
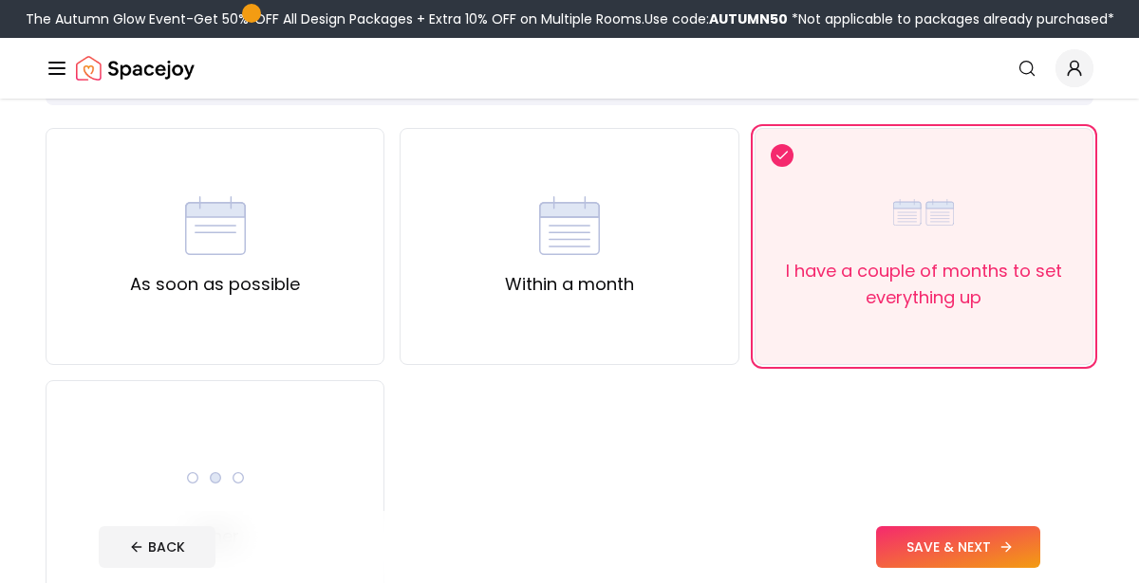
click at [906, 533] on button "SAVE & NEXT" at bounding box center [958, 548] width 164 height 42
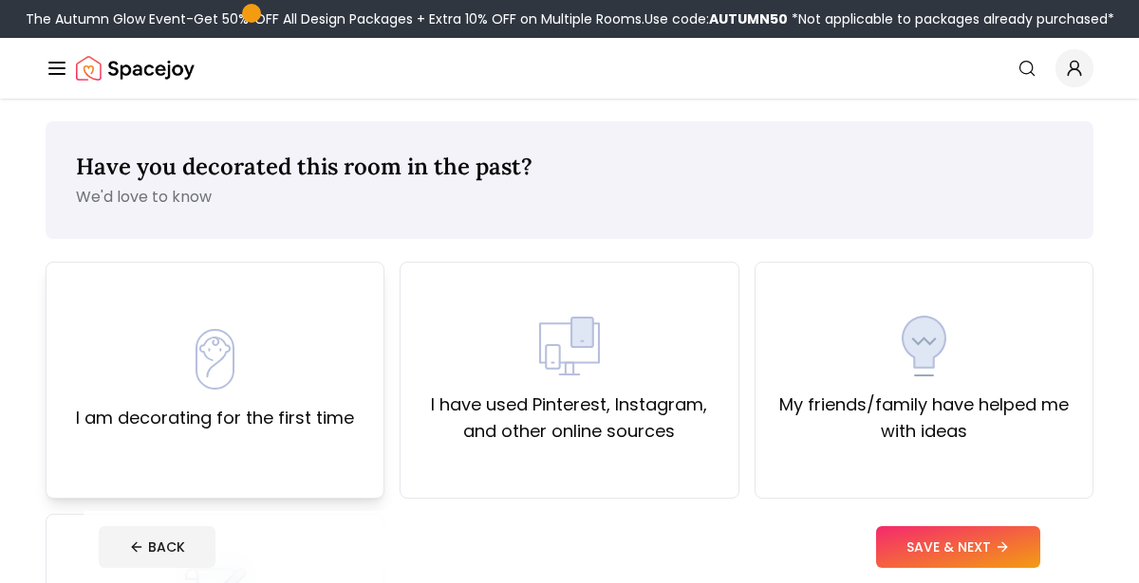
click at [327, 305] on div "I am decorating for the first time" at bounding box center [215, 380] width 339 height 237
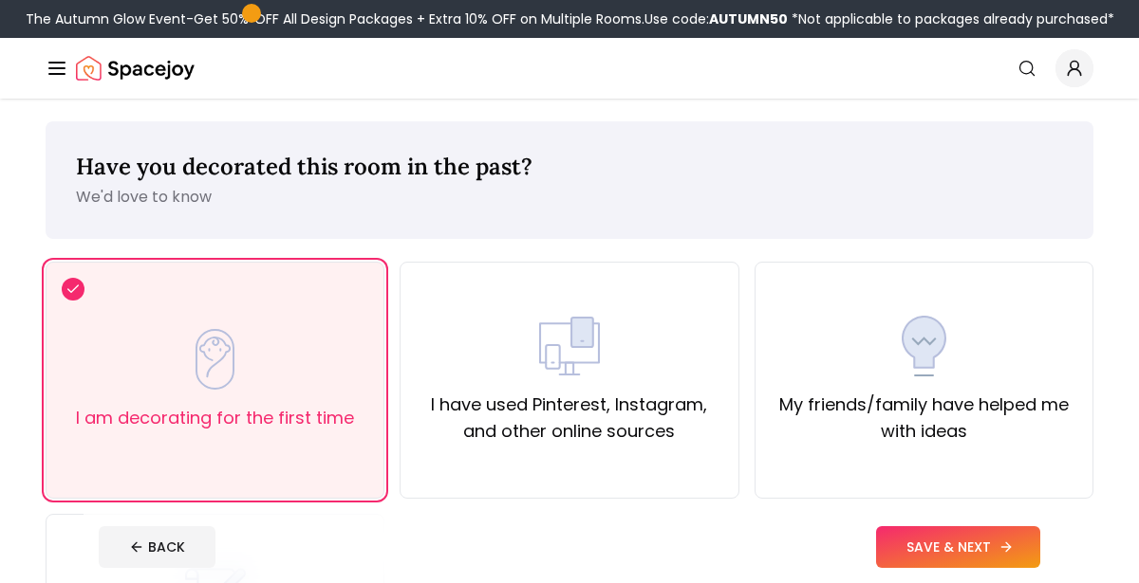
click at [935, 557] on button "SAVE & NEXT" at bounding box center [958, 548] width 164 height 42
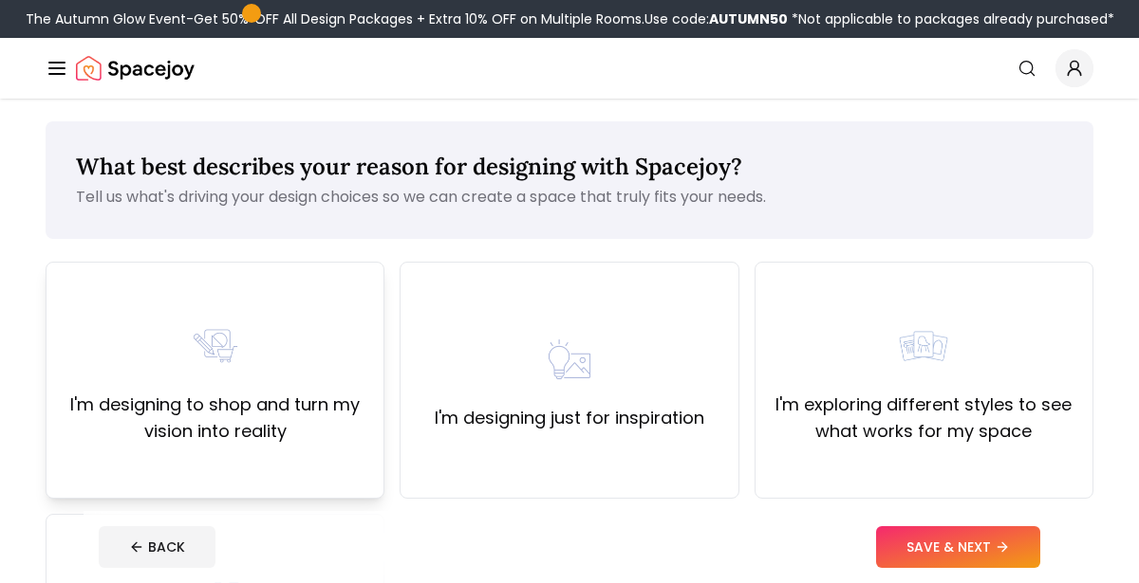
click at [294, 324] on div "I'm designing to shop and turn my vision into reality" at bounding box center [215, 380] width 306 height 129
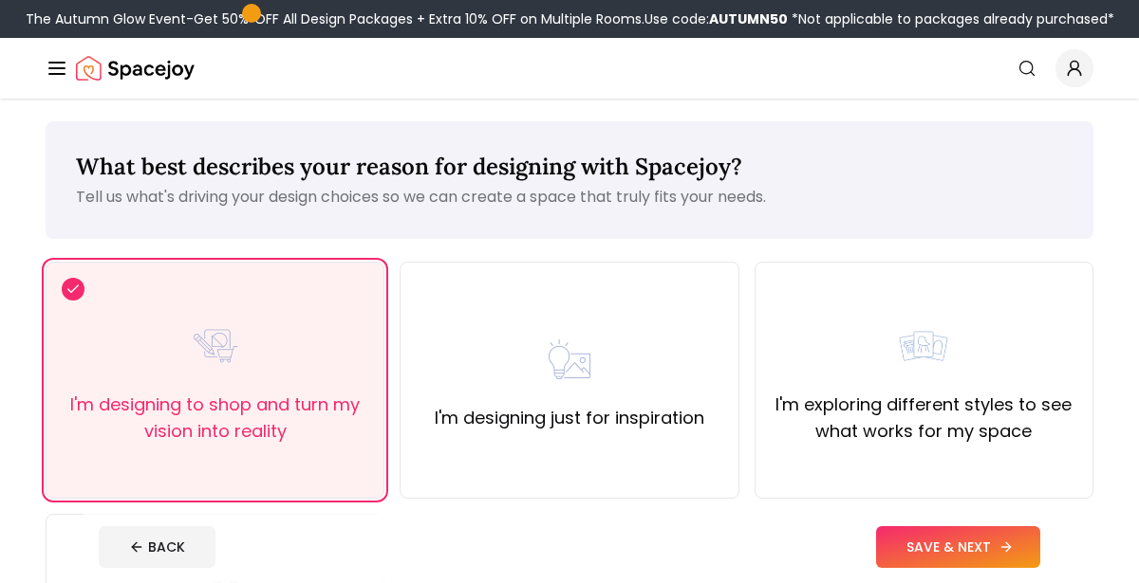
click at [882, 537] on button "SAVE & NEXT" at bounding box center [958, 548] width 164 height 42
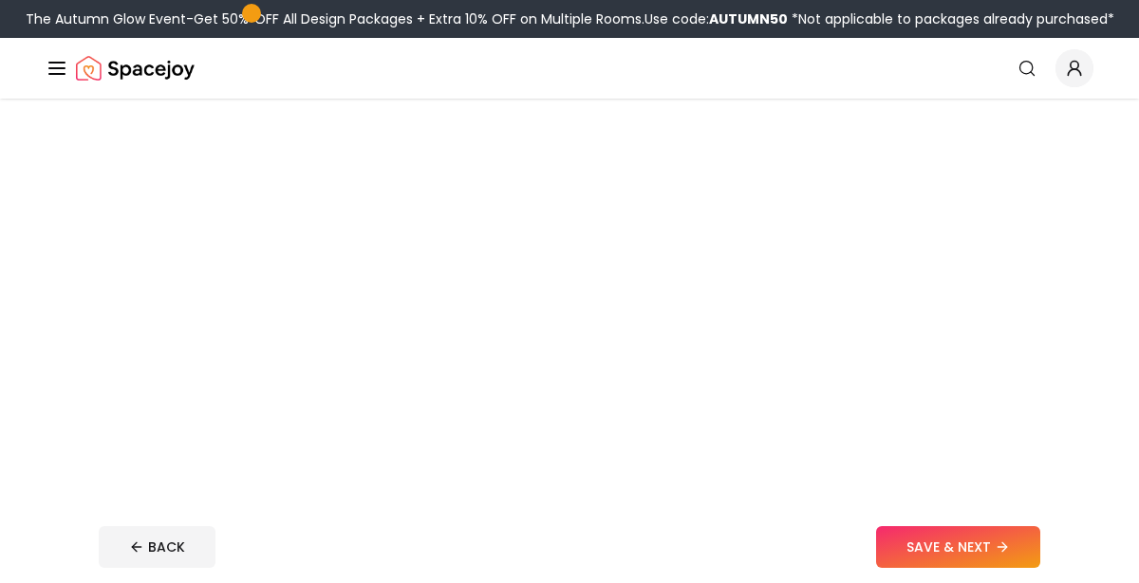
scroll to position [259, 0]
